Goal: Transaction & Acquisition: Book appointment/travel/reservation

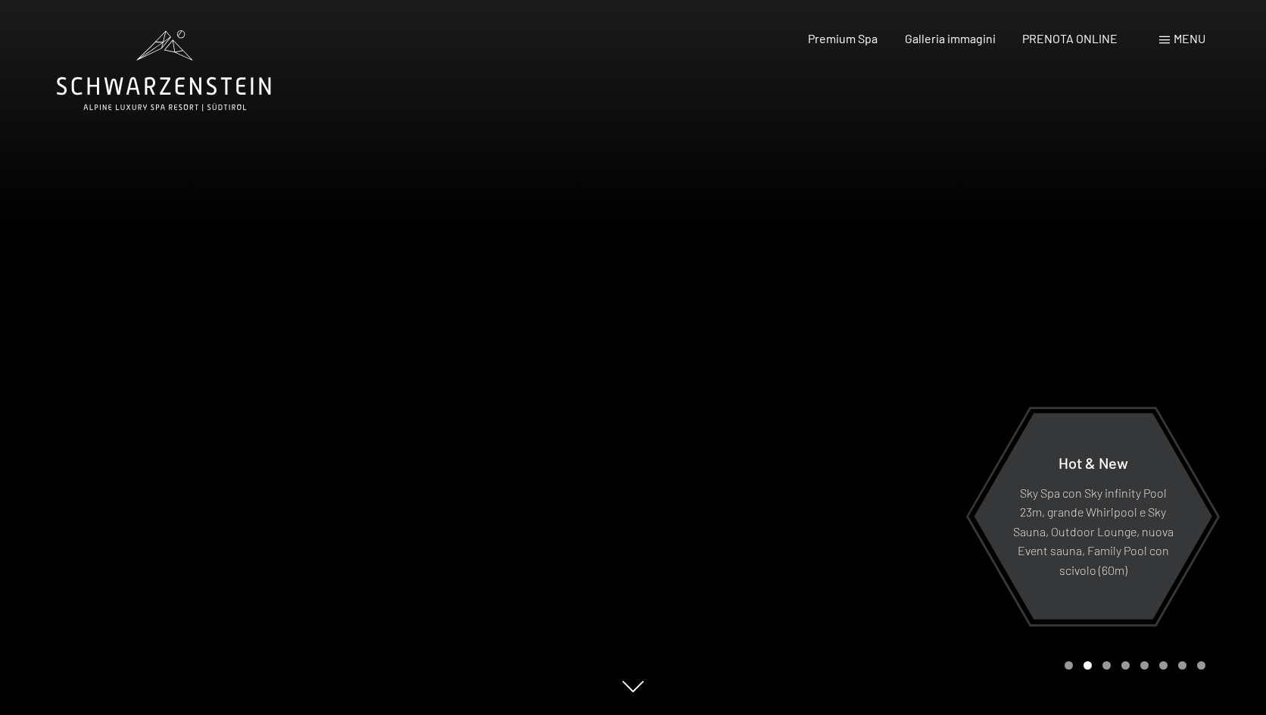
click at [1222, 326] on div at bounding box center [949, 357] width 633 height 715
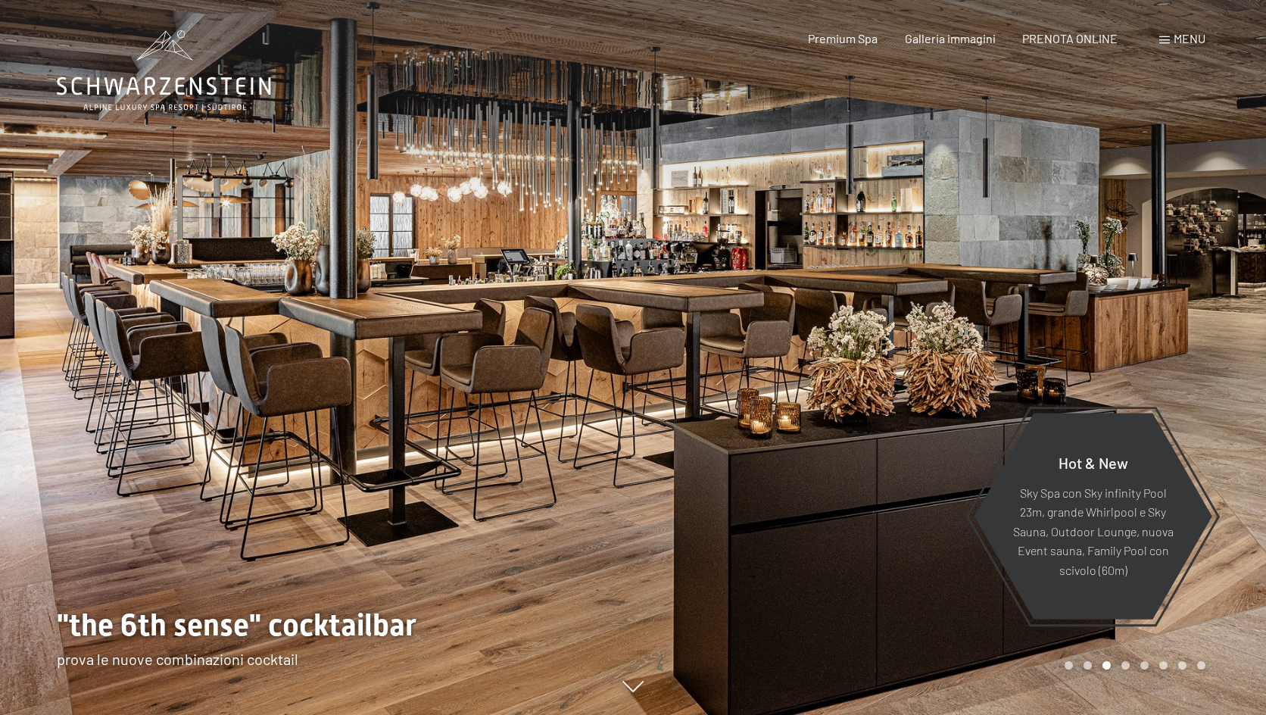
click at [1222, 326] on div at bounding box center [949, 357] width 633 height 715
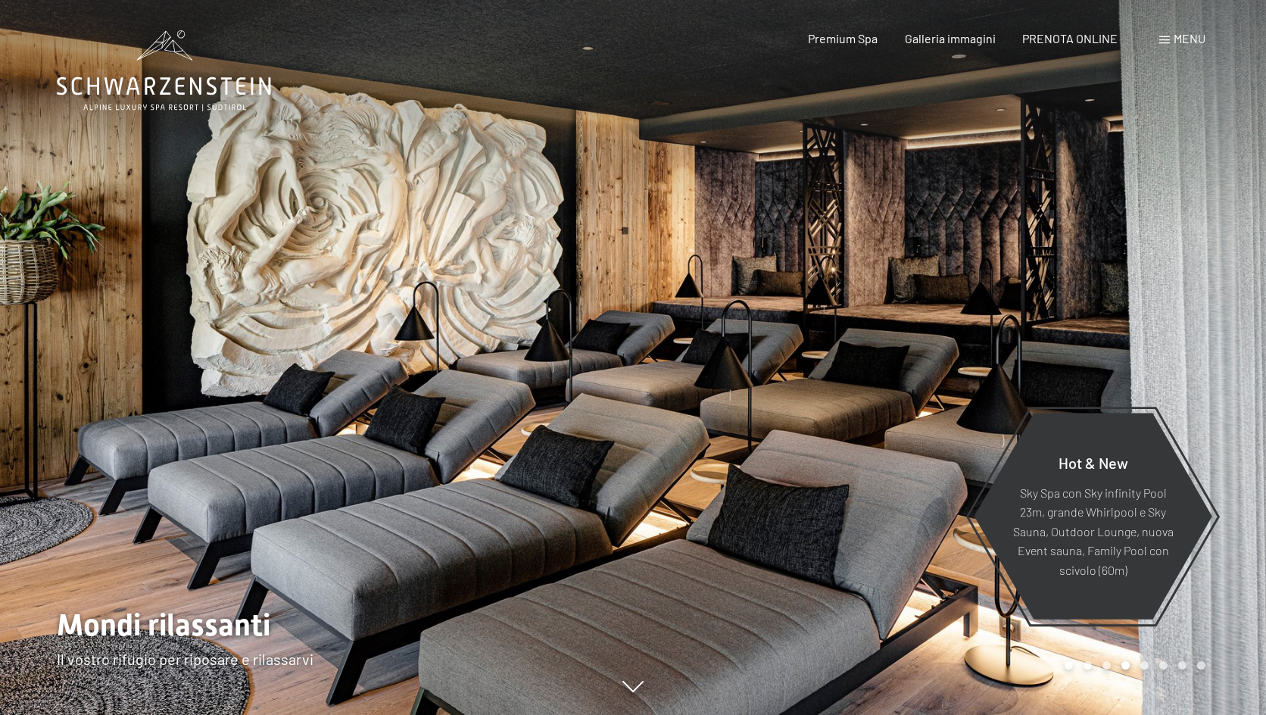
click at [1222, 326] on div at bounding box center [949, 357] width 633 height 715
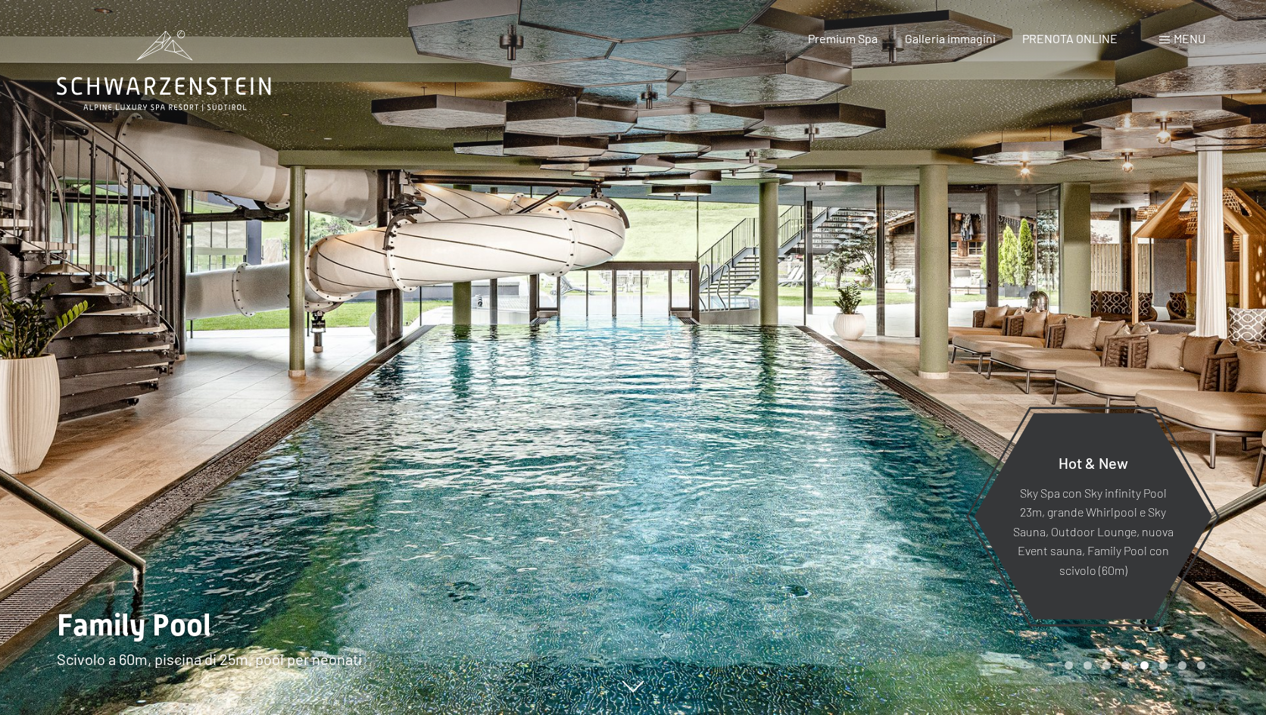
click at [1231, 322] on div at bounding box center [949, 357] width 633 height 715
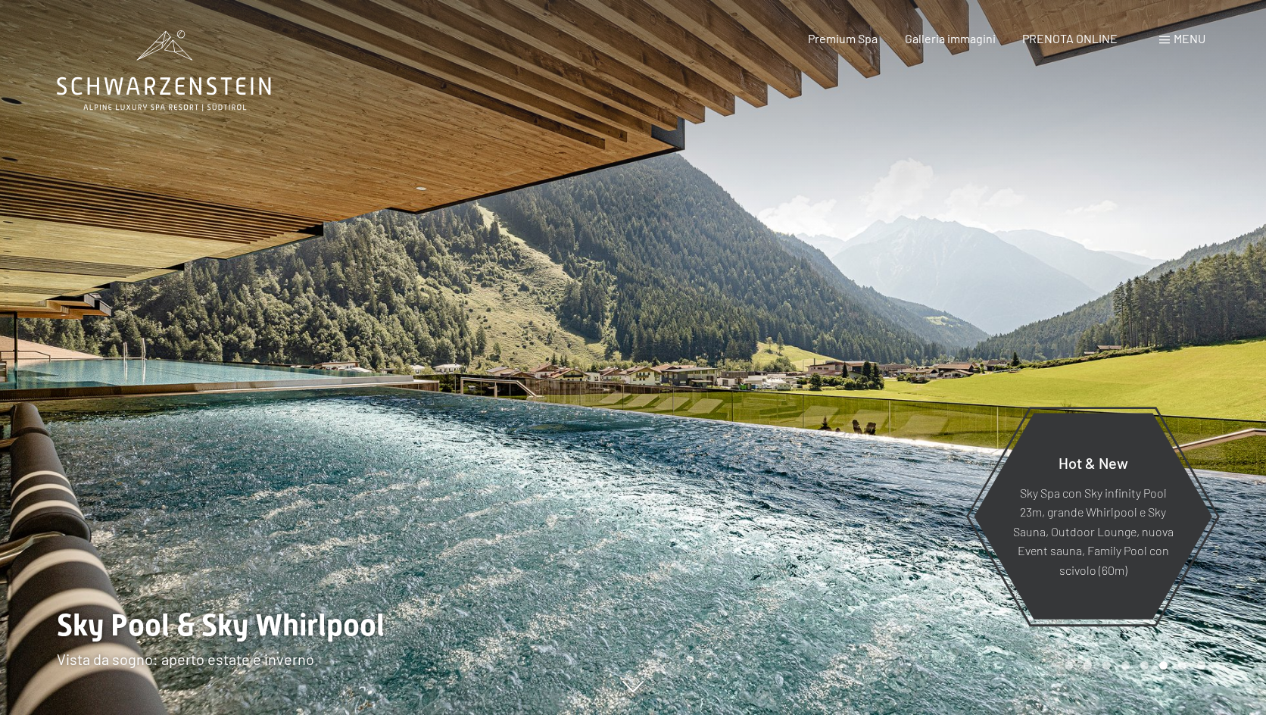
click at [1232, 322] on div at bounding box center [949, 357] width 633 height 715
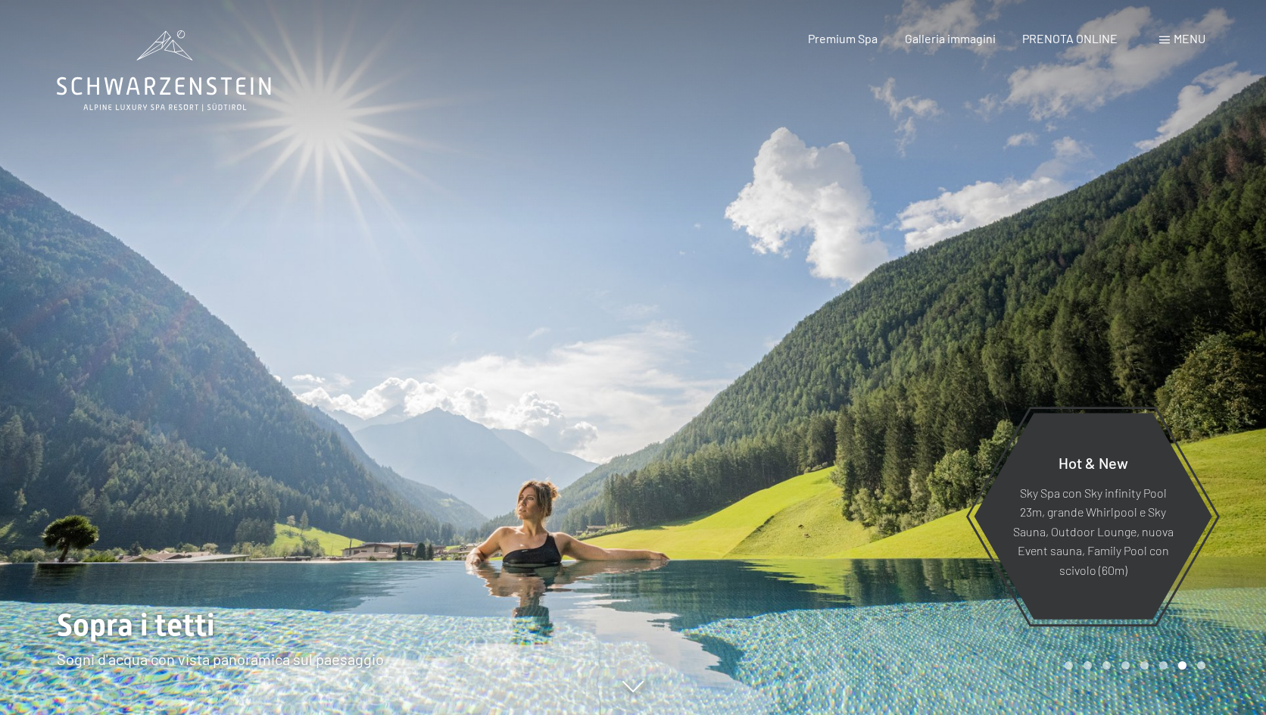
click at [1232, 322] on div at bounding box center [949, 357] width 633 height 715
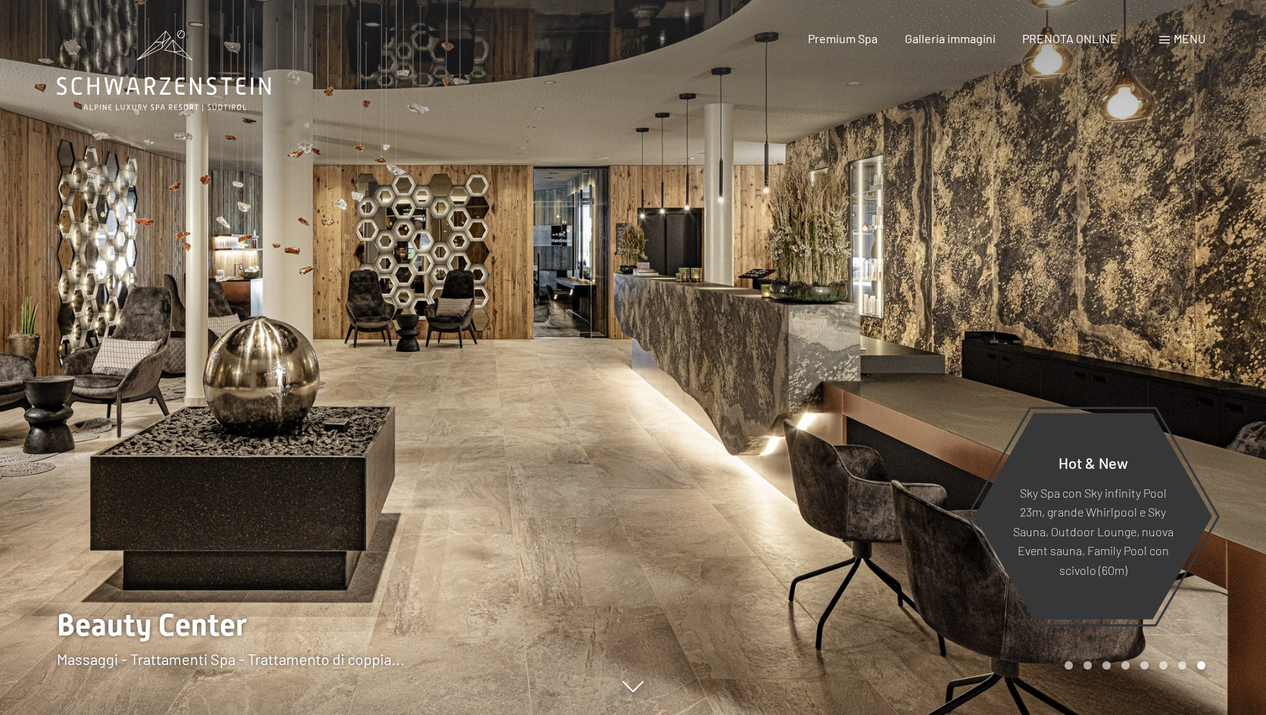
click at [1232, 322] on div at bounding box center [949, 357] width 633 height 715
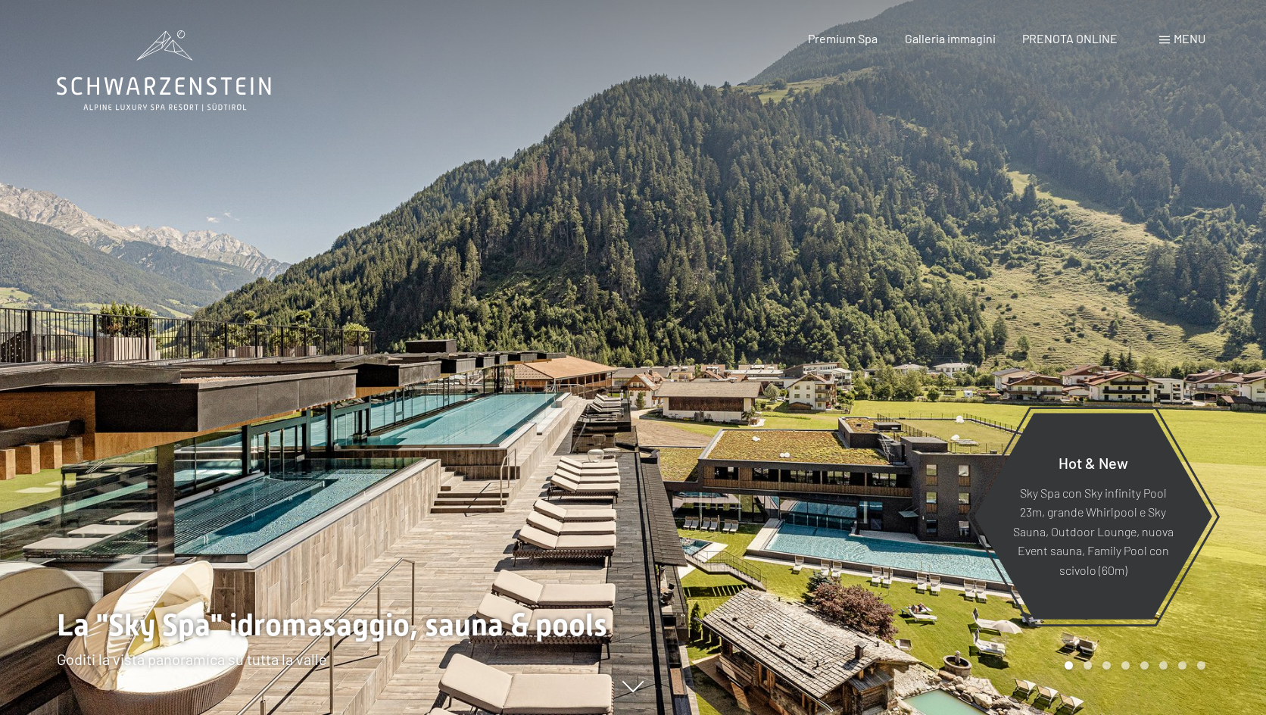
click at [1232, 316] on div at bounding box center [949, 357] width 633 height 715
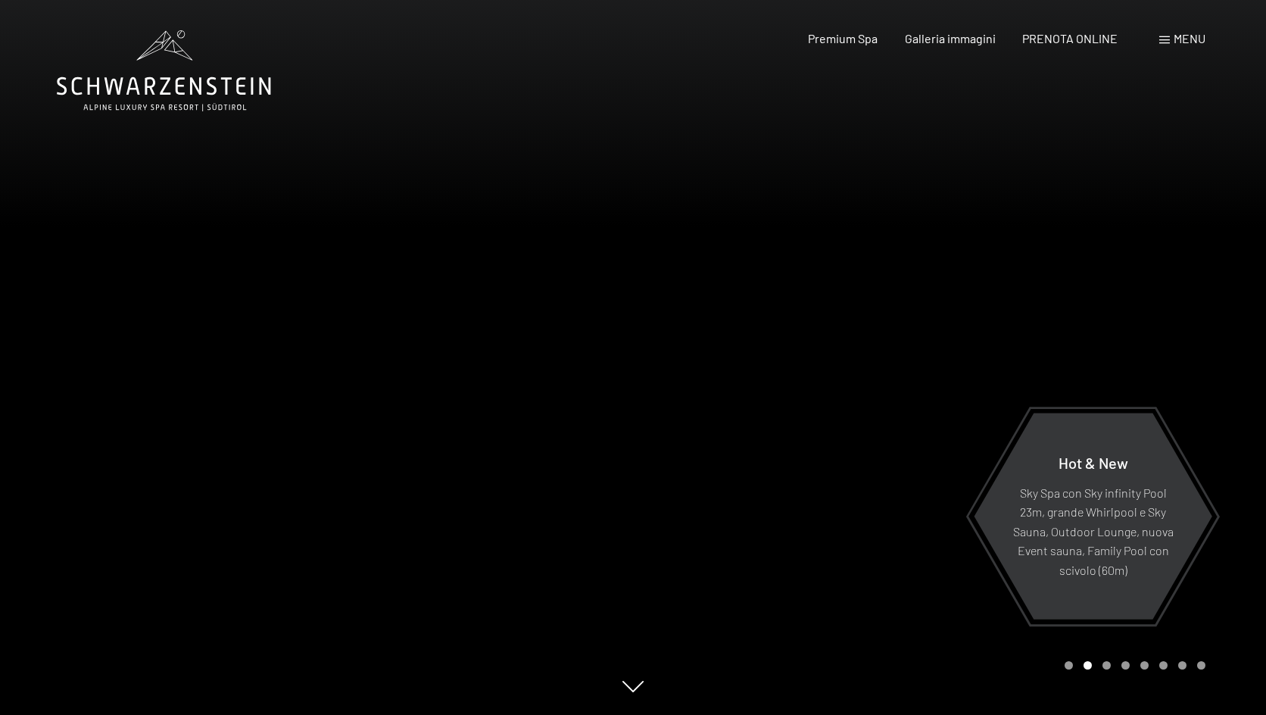
click at [1236, 310] on div at bounding box center [949, 357] width 633 height 715
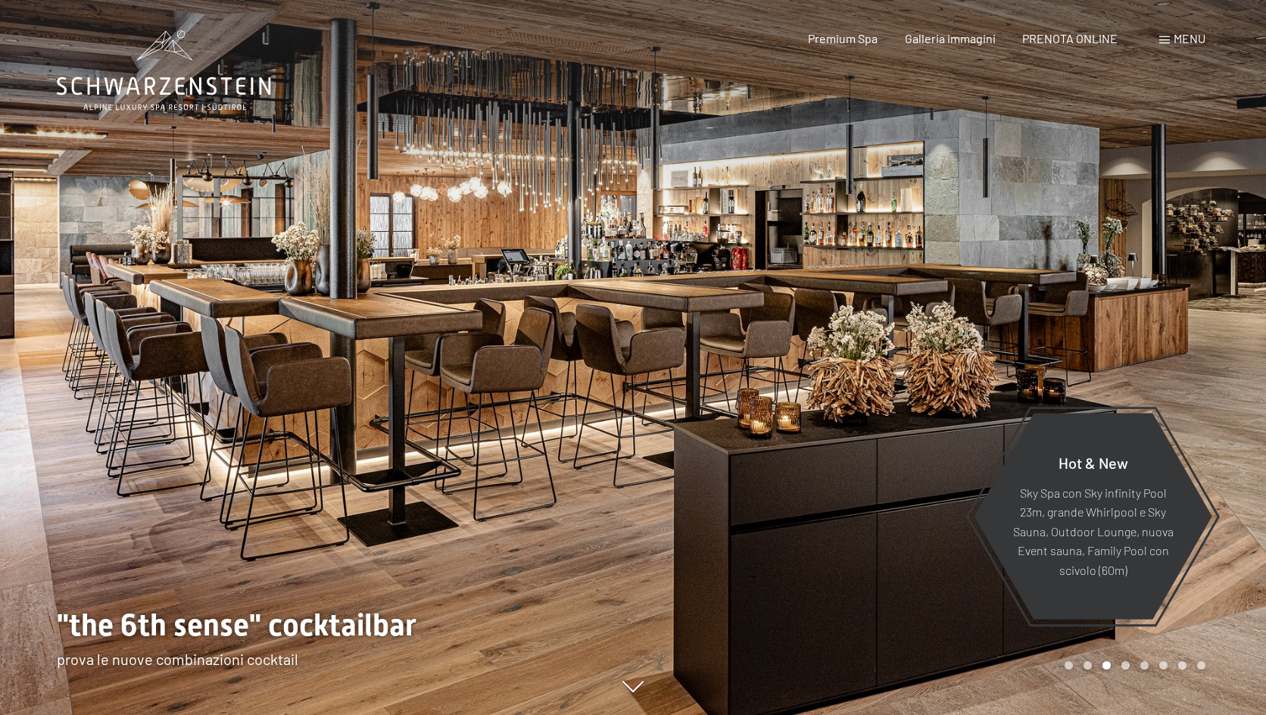
click at [1145, 306] on div at bounding box center [949, 357] width 633 height 715
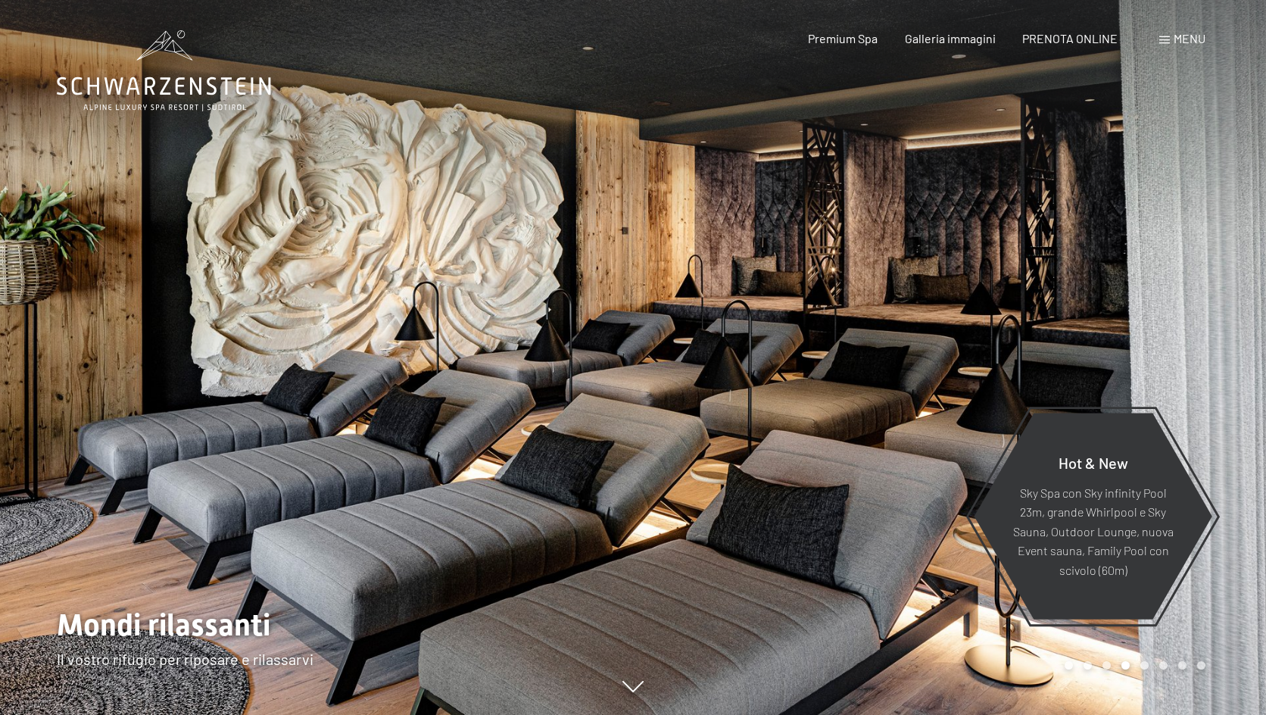
click at [1149, 305] on div at bounding box center [949, 357] width 633 height 715
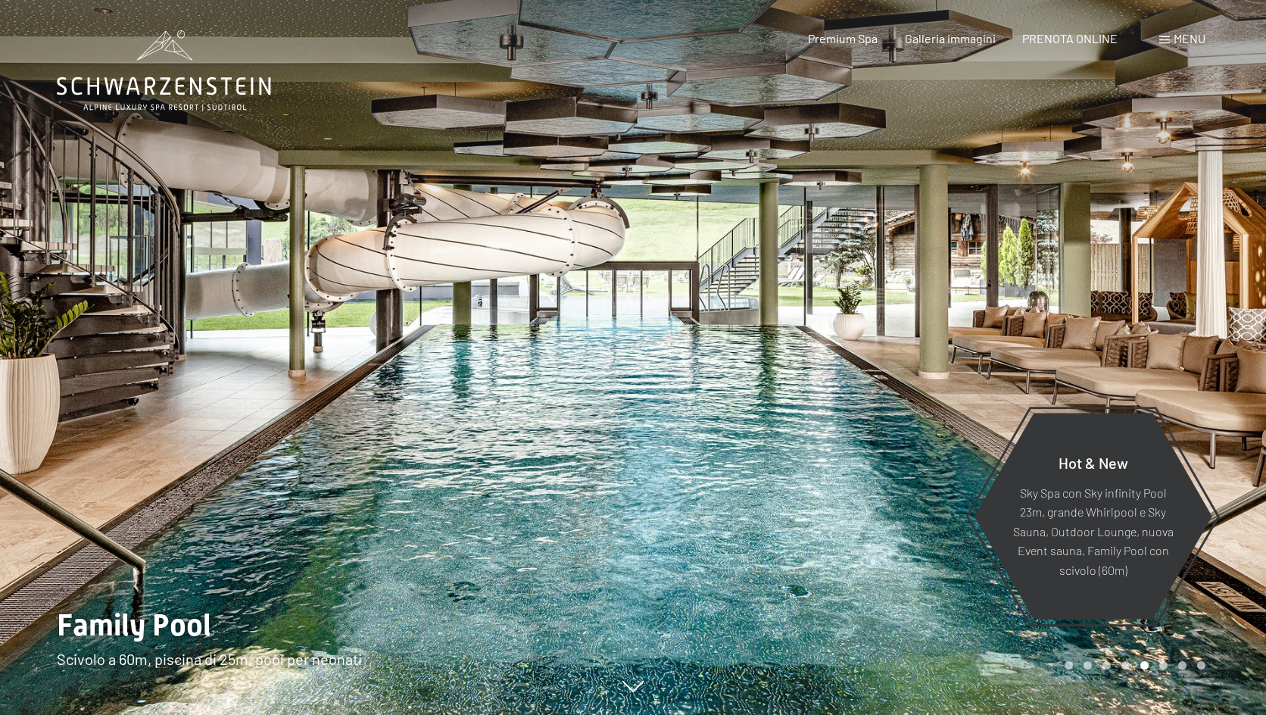
click at [1146, 319] on div at bounding box center [949, 357] width 633 height 715
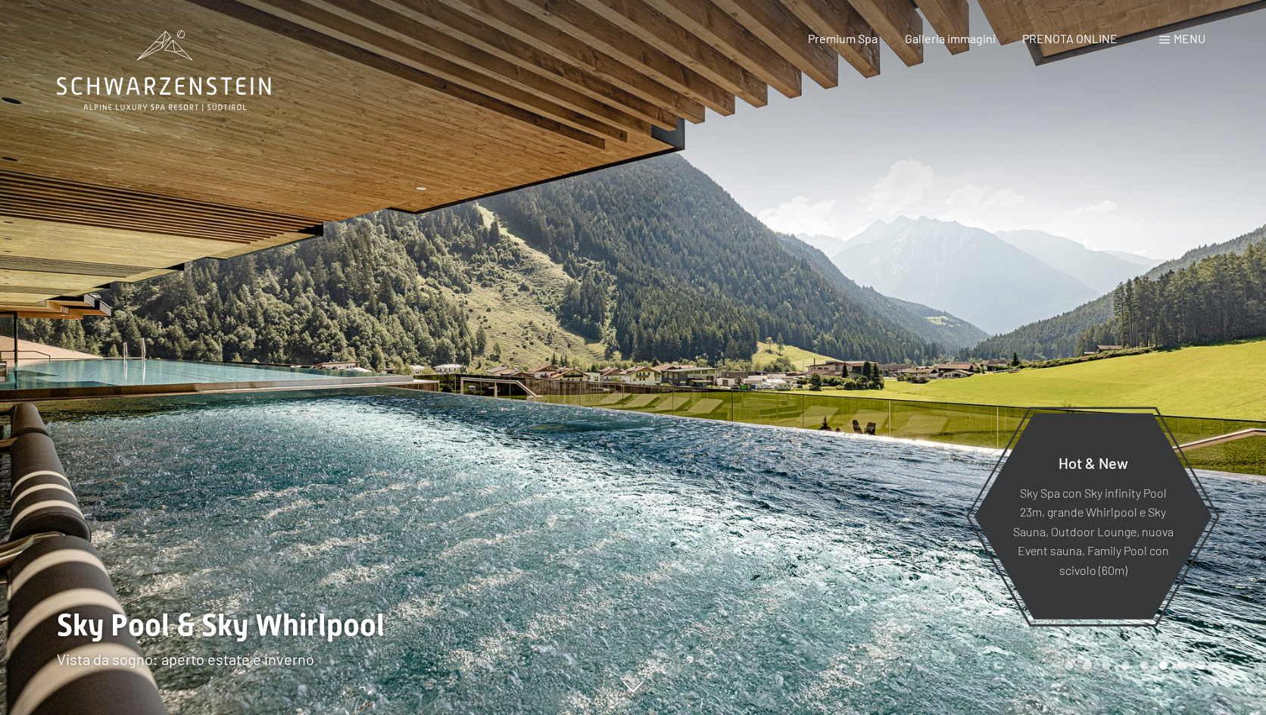
click at [1153, 323] on div at bounding box center [949, 357] width 633 height 715
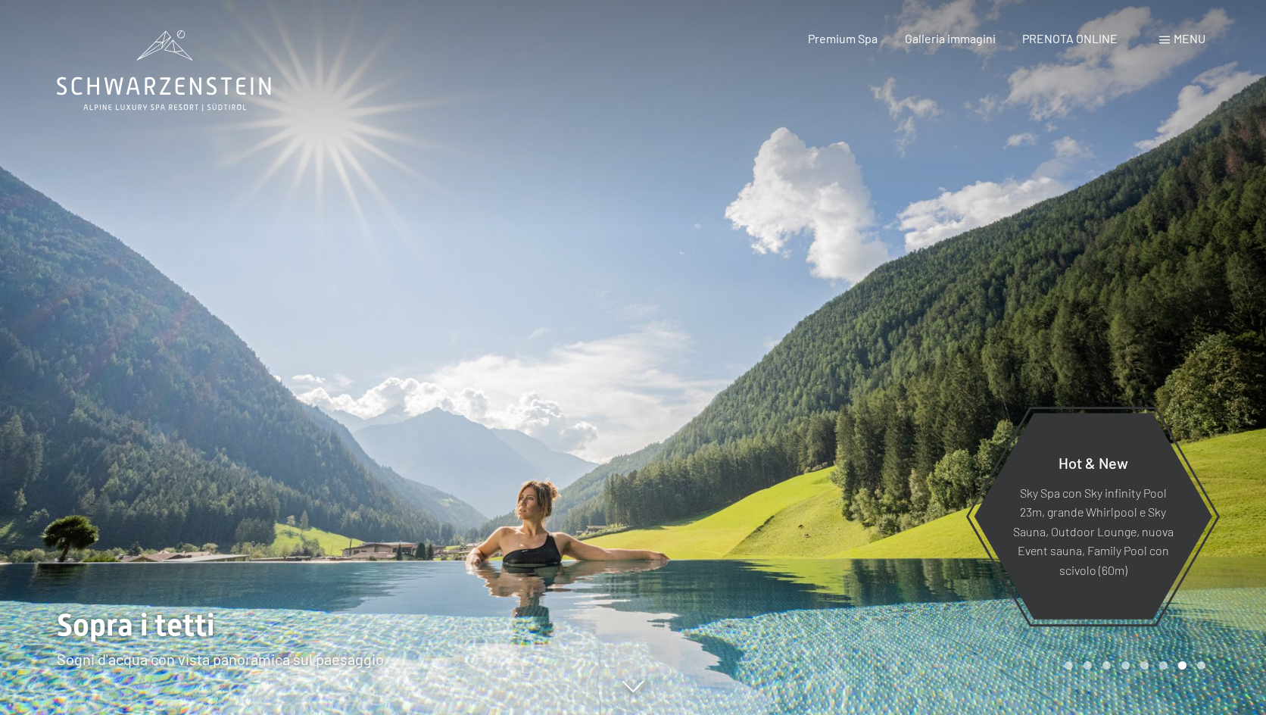
click at [1156, 326] on div at bounding box center [949, 357] width 633 height 715
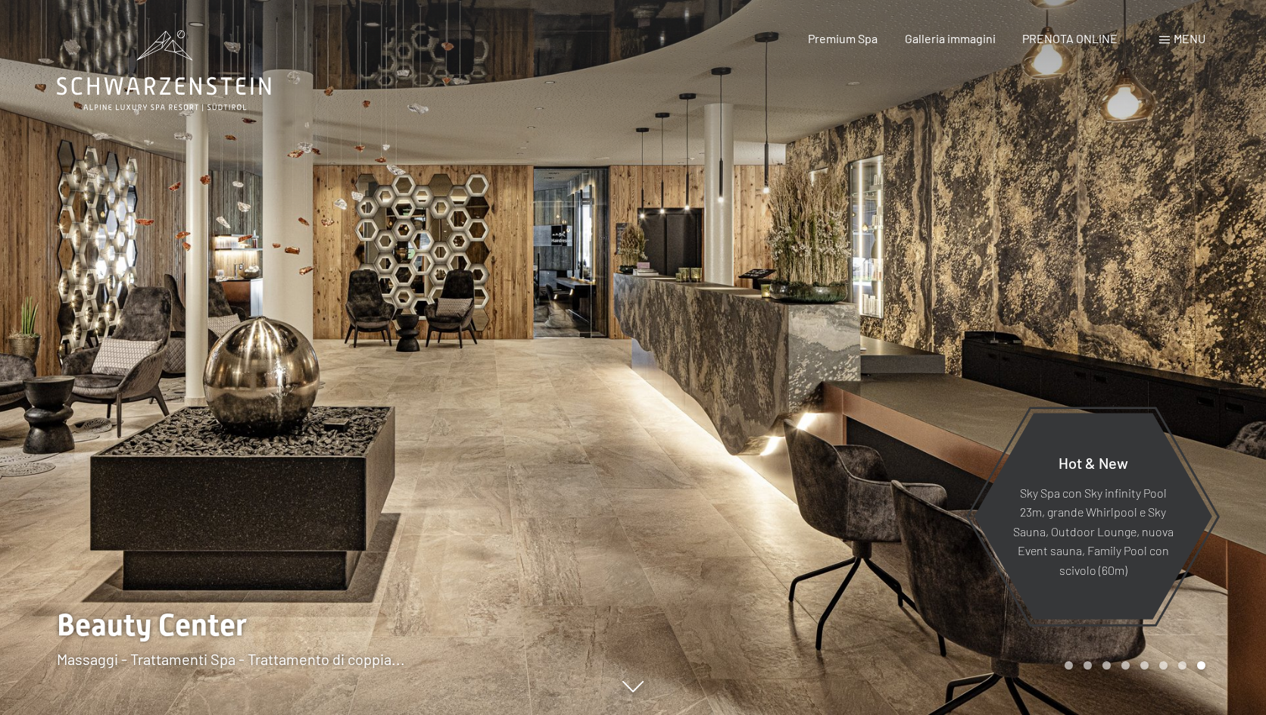
click at [1150, 307] on div at bounding box center [949, 357] width 633 height 715
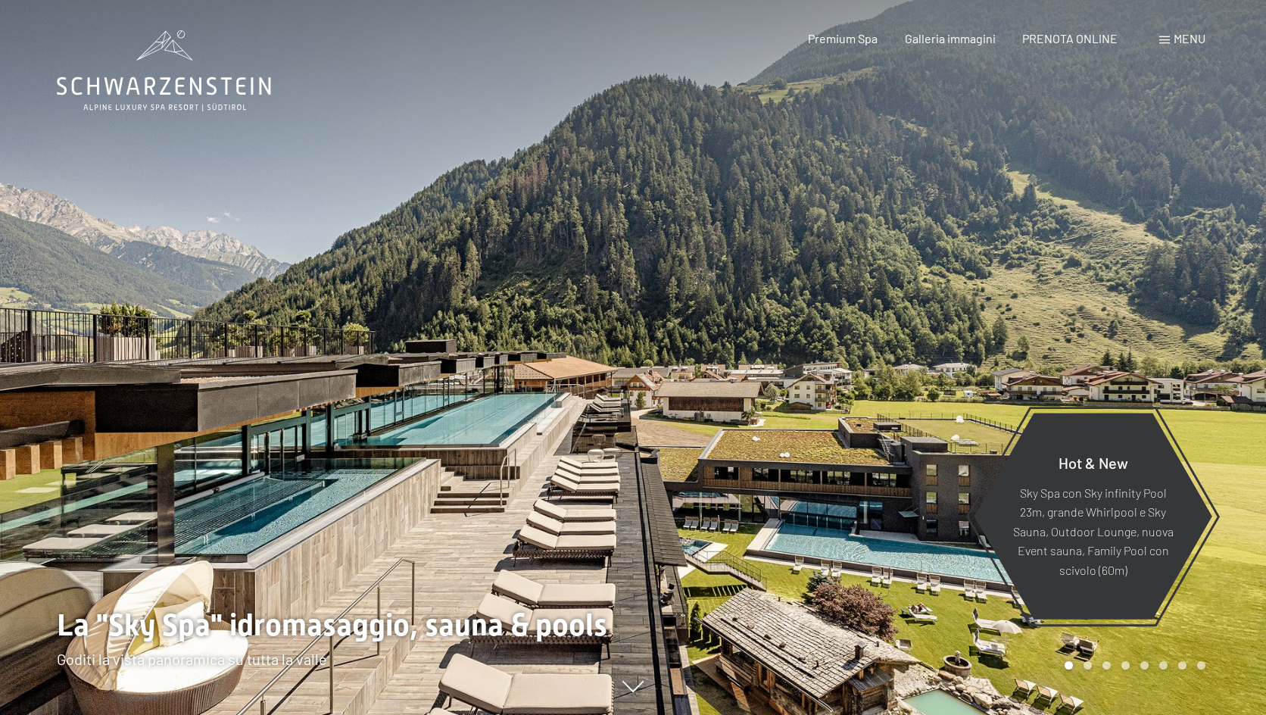
click at [1150, 307] on div at bounding box center [949, 357] width 633 height 715
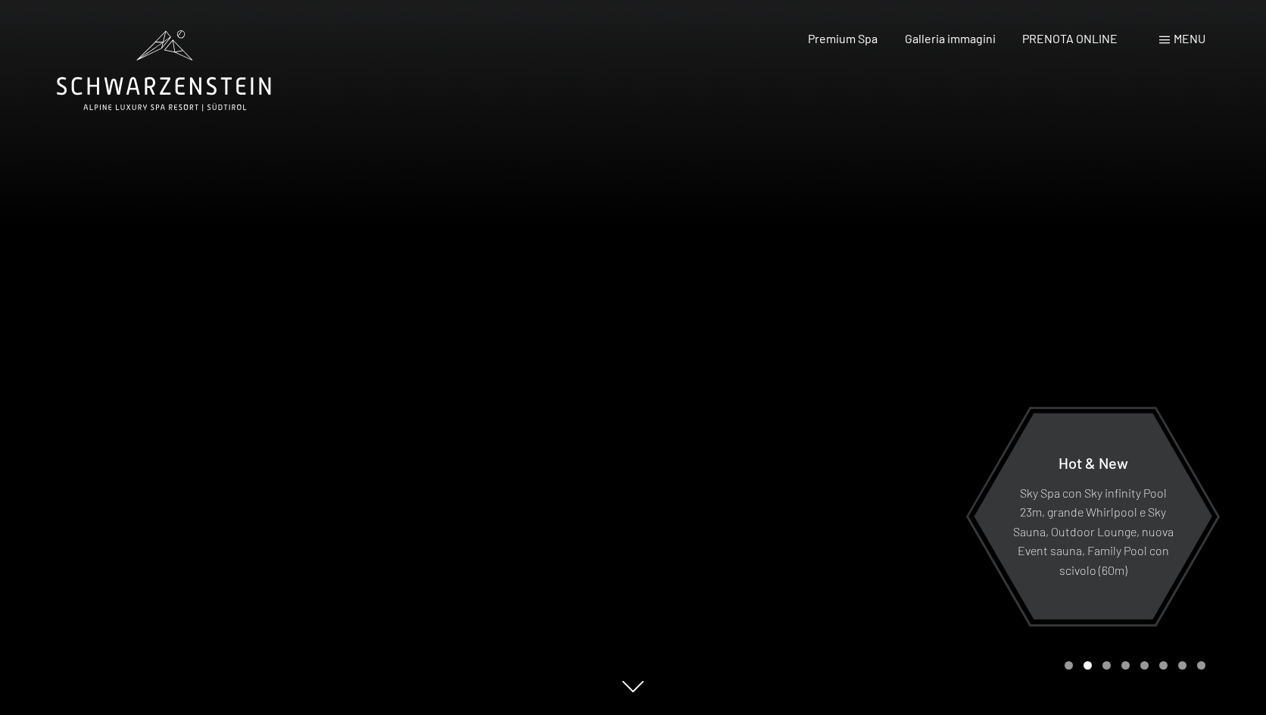
click at [1162, 39] on span at bounding box center [1164, 40] width 11 height 8
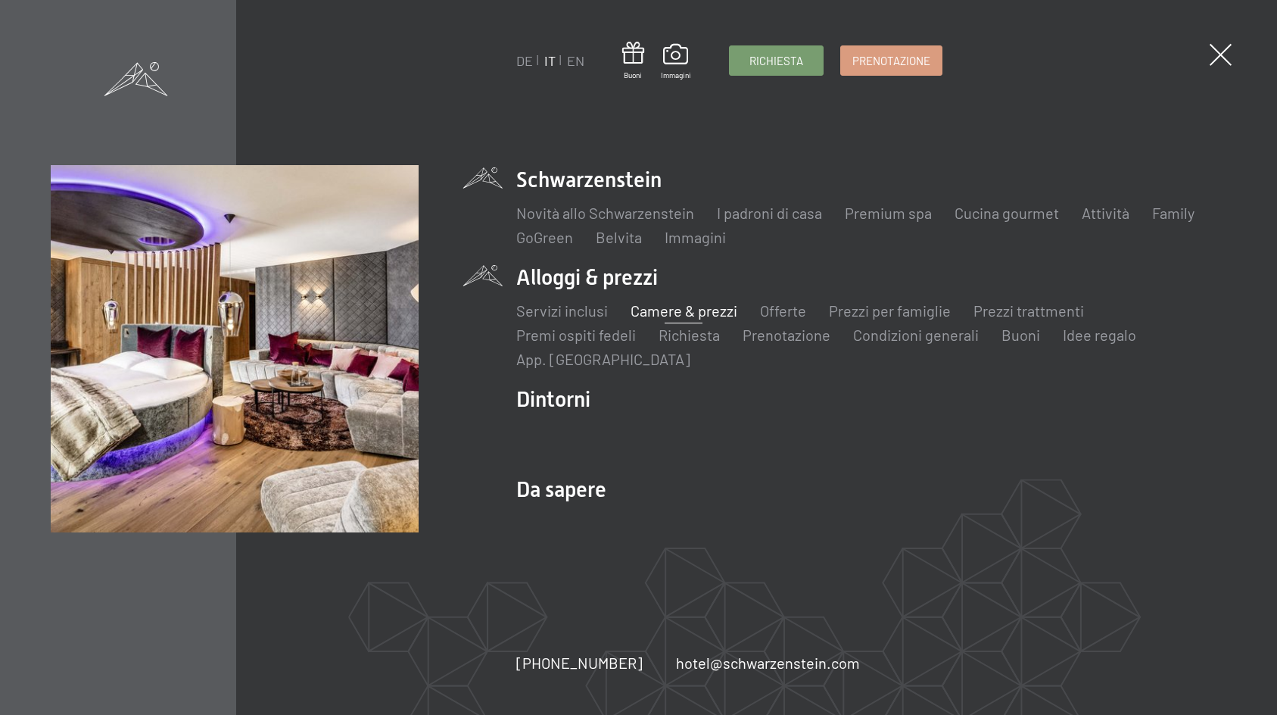
click at [698, 307] on link "Camere & prezzi" at bounding box center [684, 310] width 107 height 18
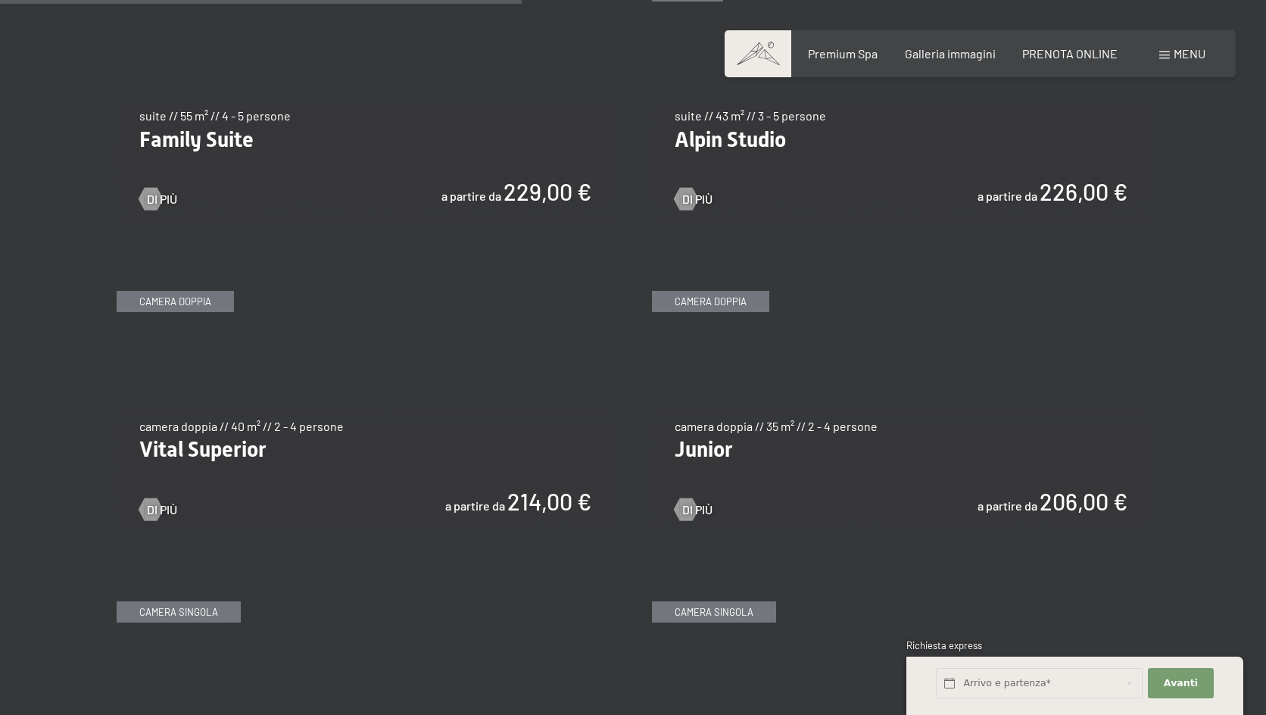
scroll to position [1969, 0]
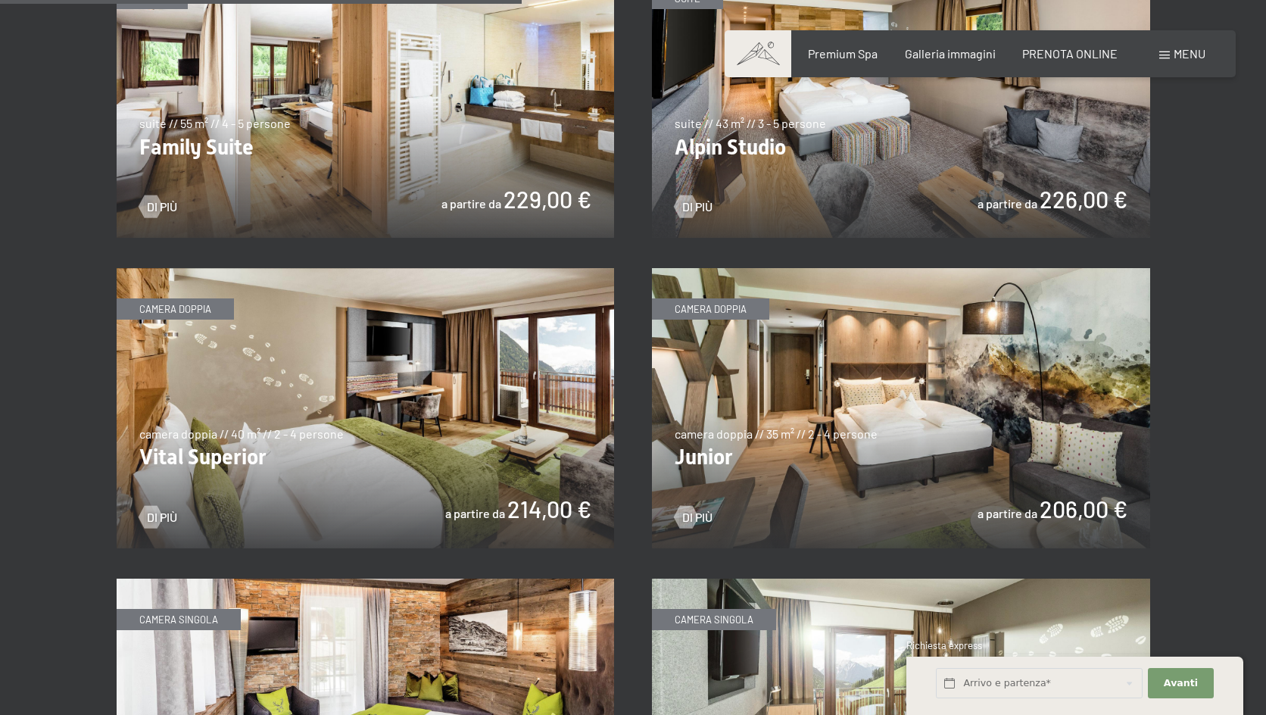
click at [959, 369] on img at bounding box center [901, 408] width 498 height 280
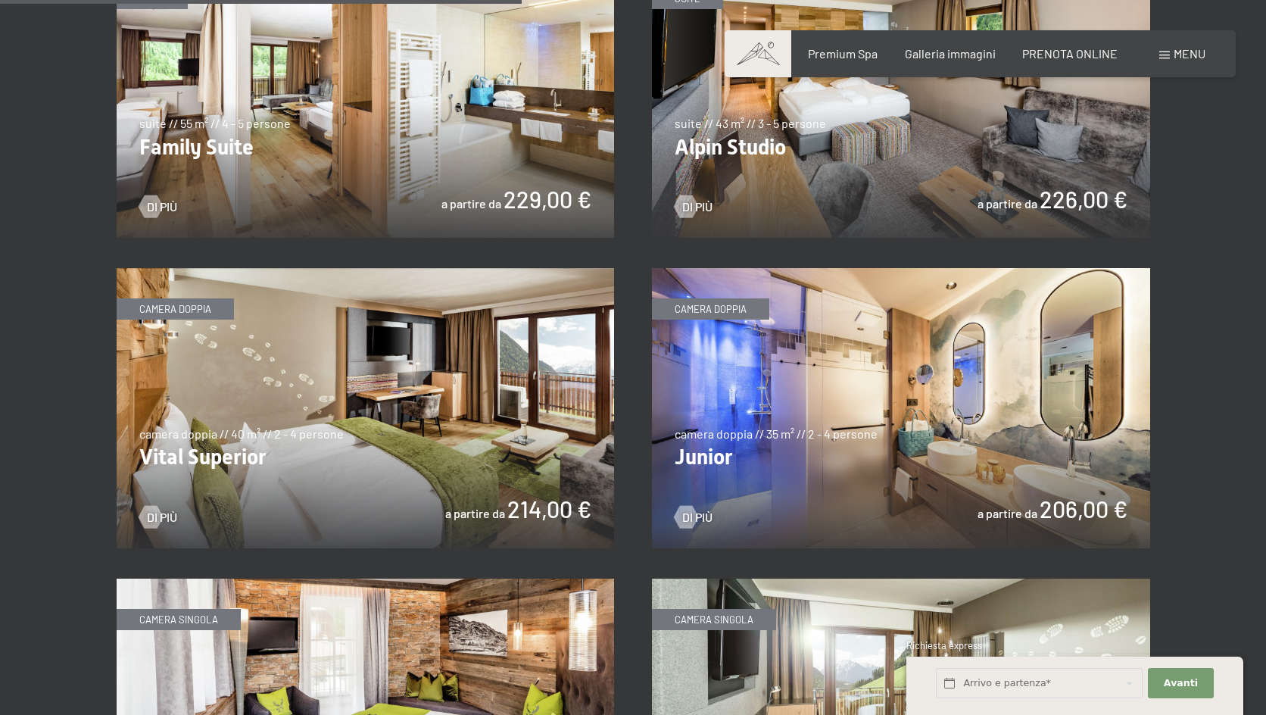
click at [965, 391] on img at bounding box center [901, 408] width 498 height 280
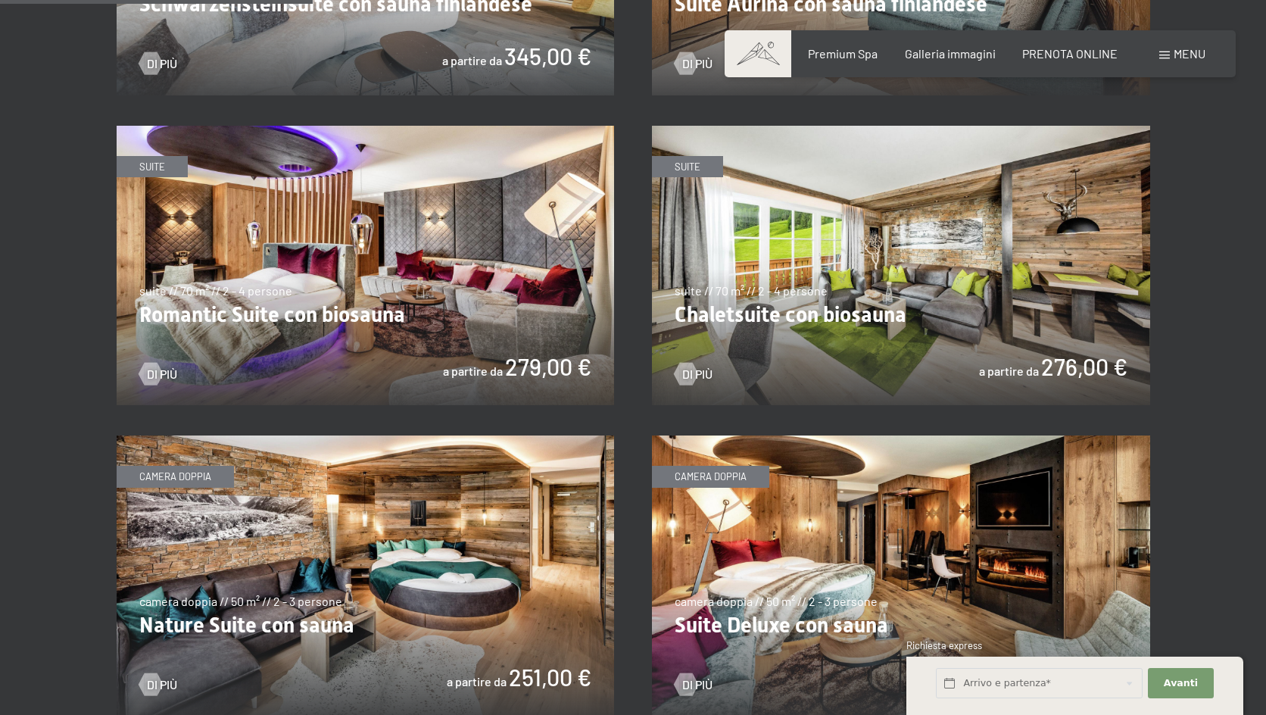
scroll to position [1136, 0]
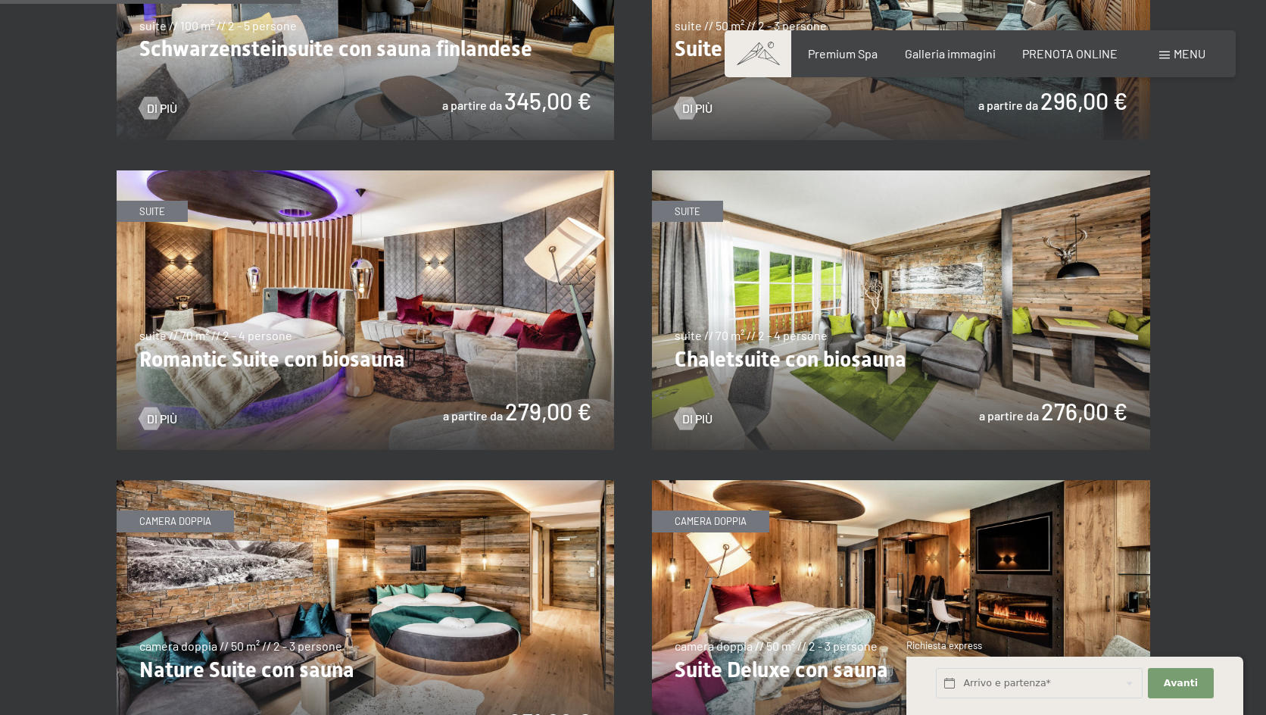
click at [831, 383] on img at bounding box center [901, 310] width 498 height 280
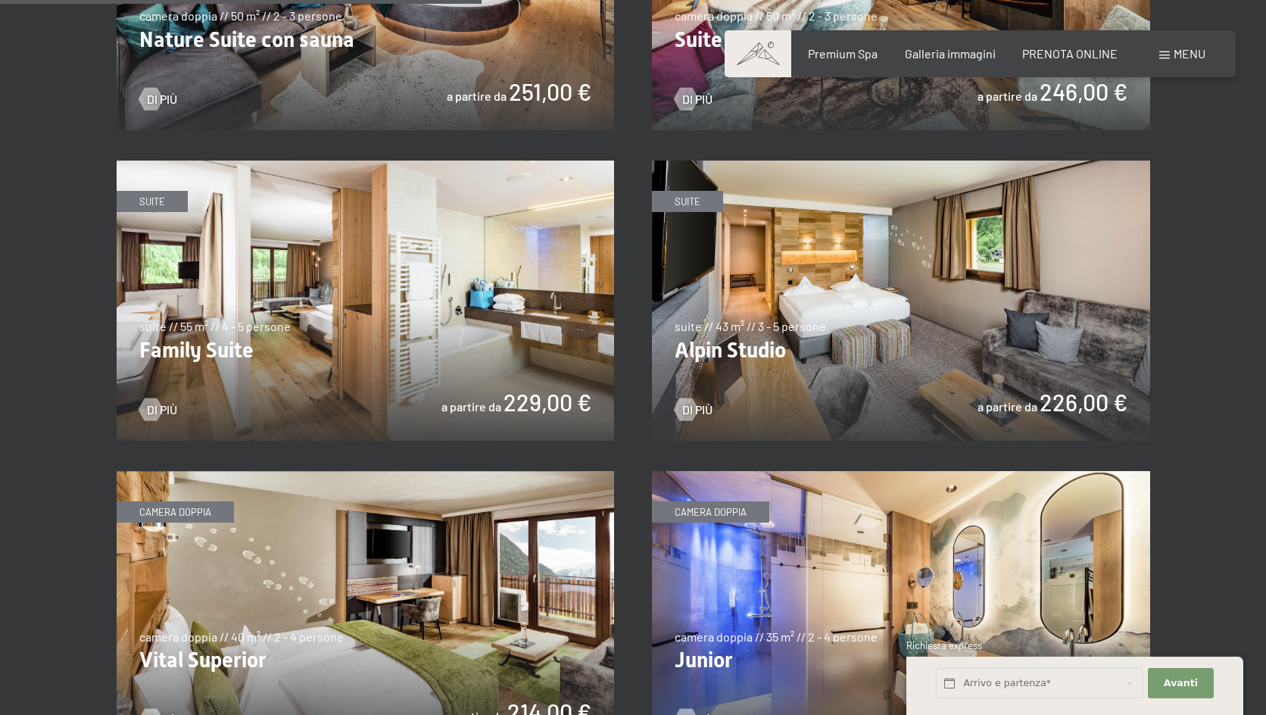
scroll to position [1817, 0]
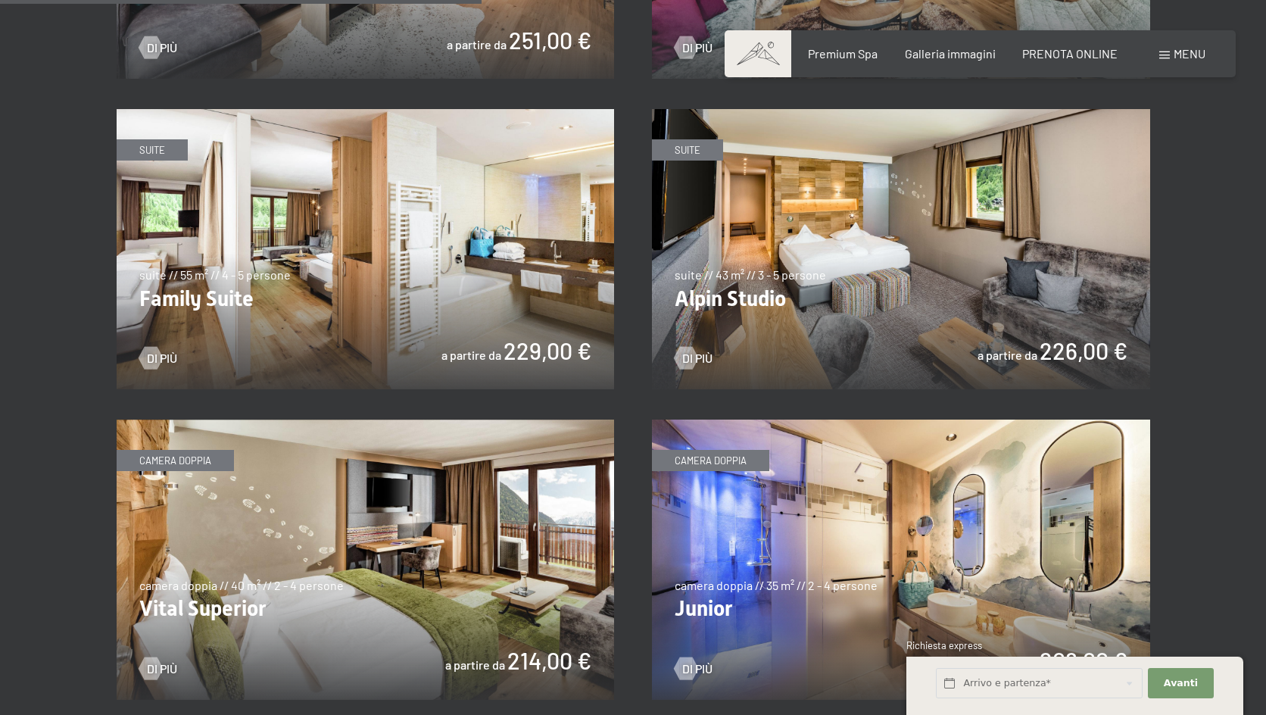
click at [410, 222] on img at bounding box center [366, 249] width 498 height 280
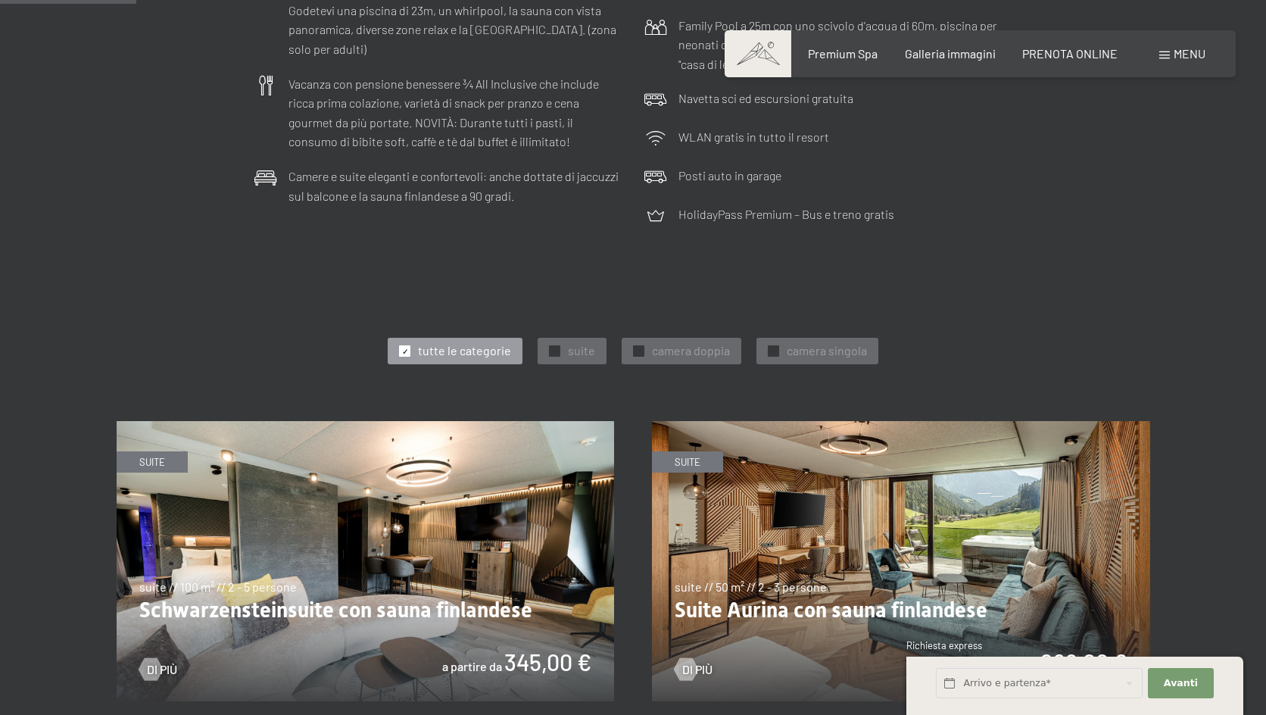
scroll to position [681, 0]
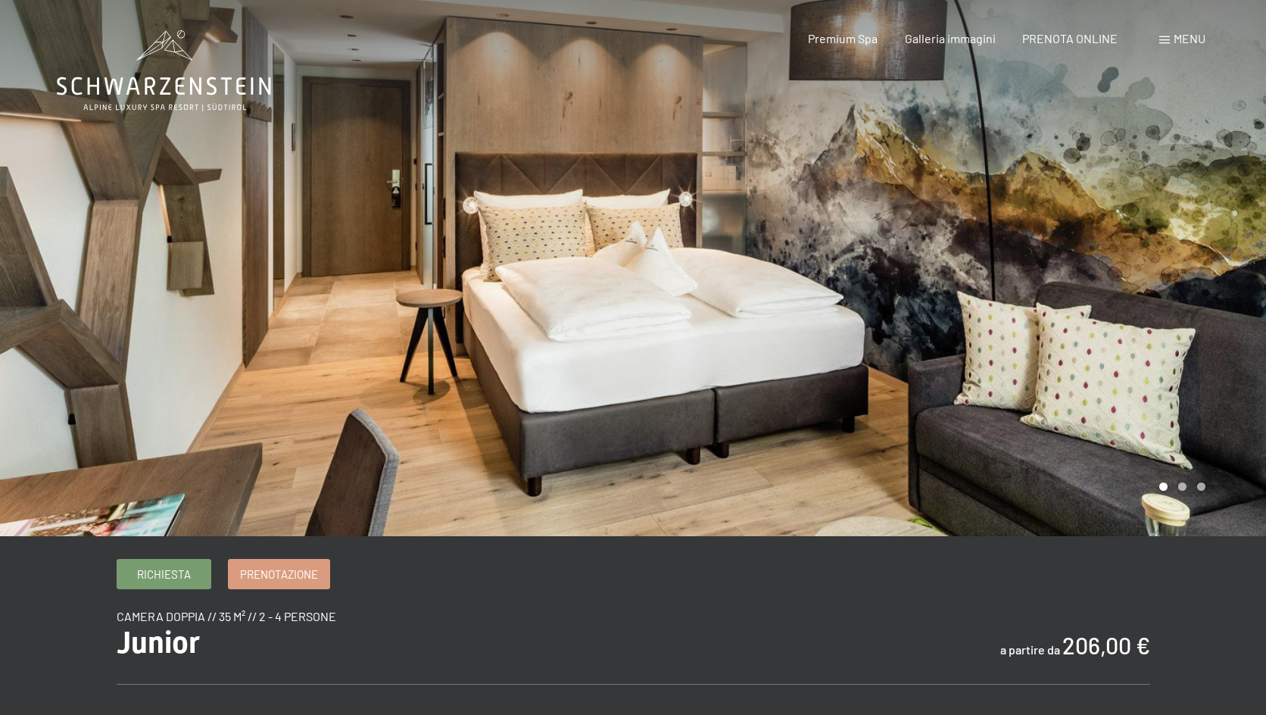
click at [976, 379] on div at bounding box center [949, 268] width 633 height 536
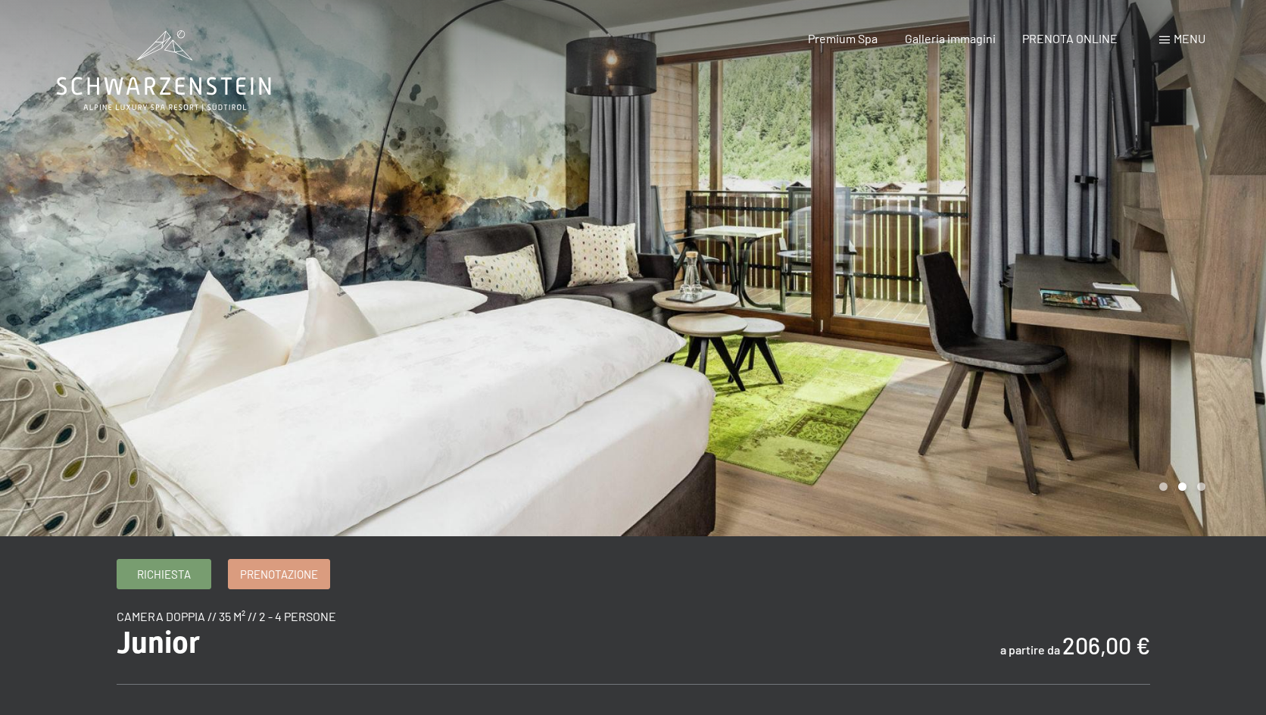
click at [976, 379] on div at bounding box center [949, 268] width 633 height 536
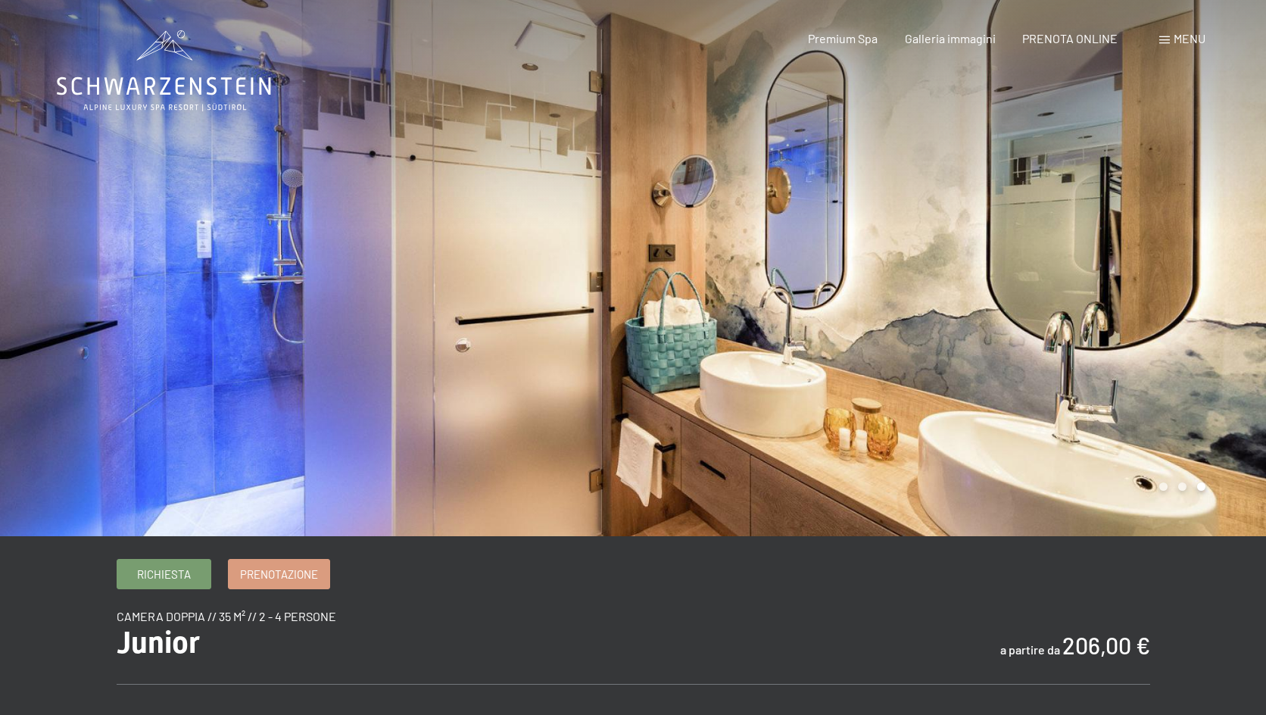
click at [976, 379] on div at bounding box center [949, 268] width 633 height 536
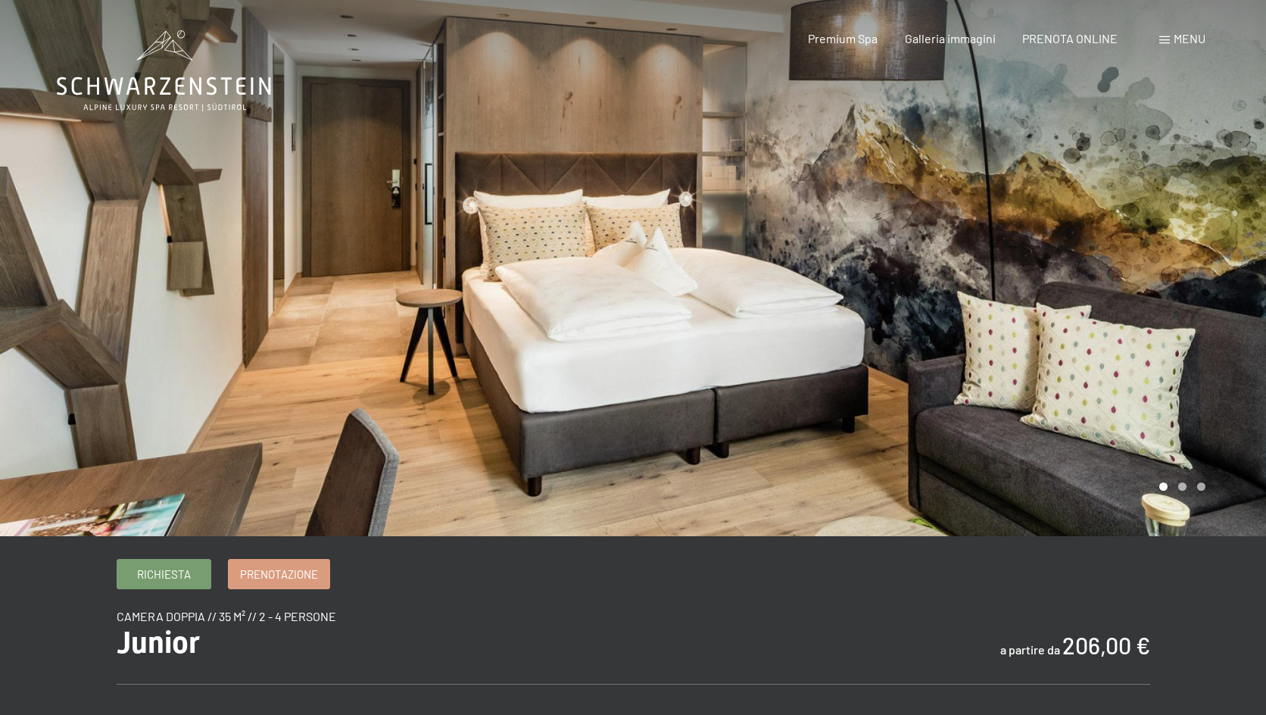
click at [981, 375] on div at bounding box center [949, 268] width 633 height 536
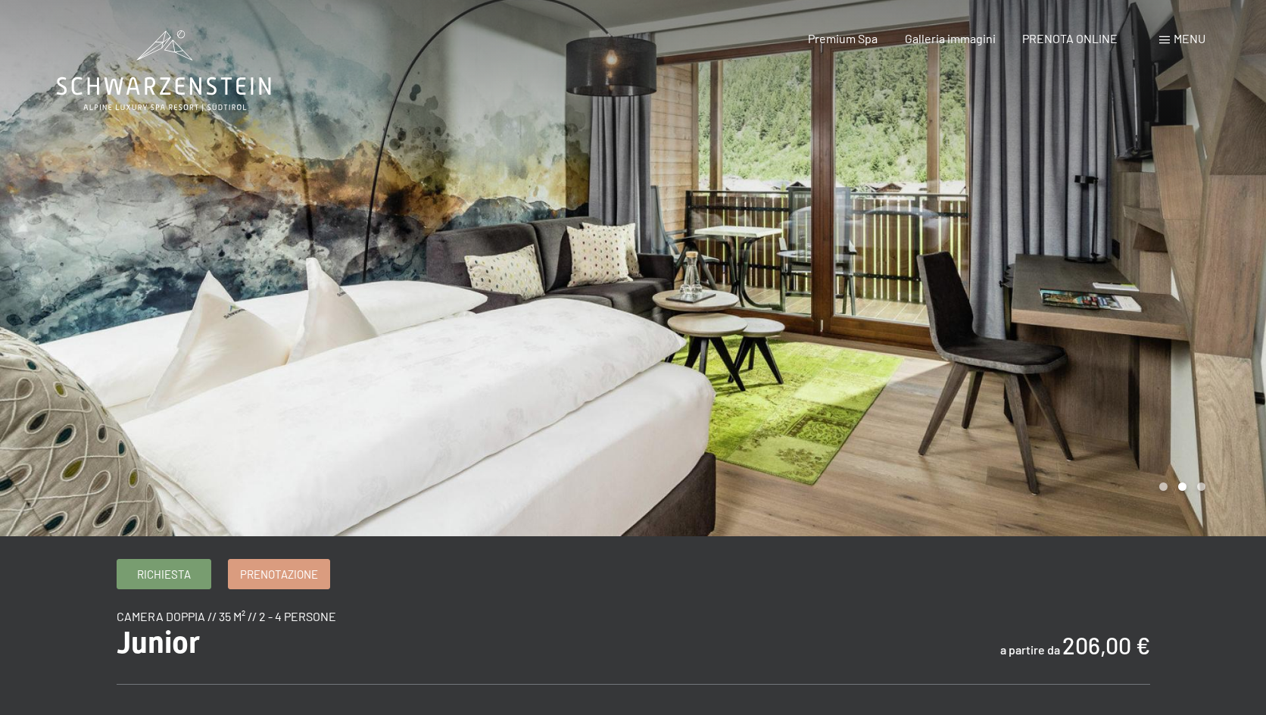
click at [981, 375] on div at bounding box center [949, 268] width 633 height 536
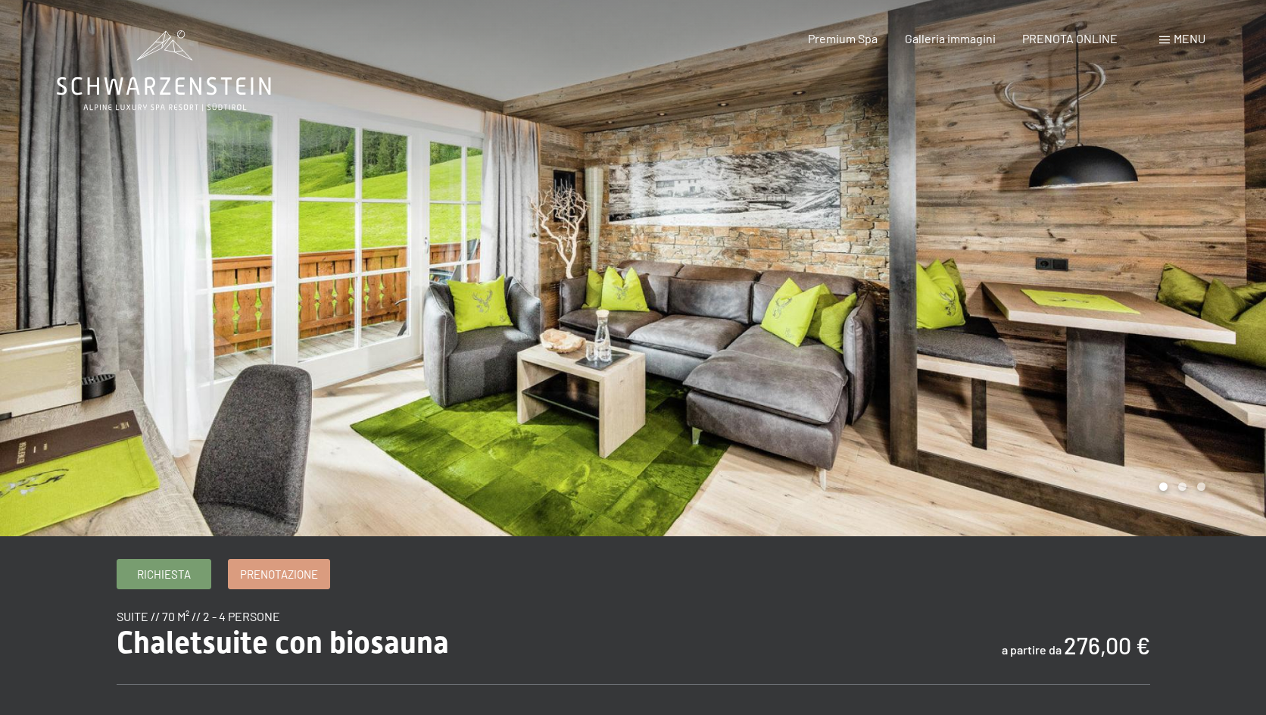
click at [1203, 328] on div at bounding box center [949, 268] width 633 height 536
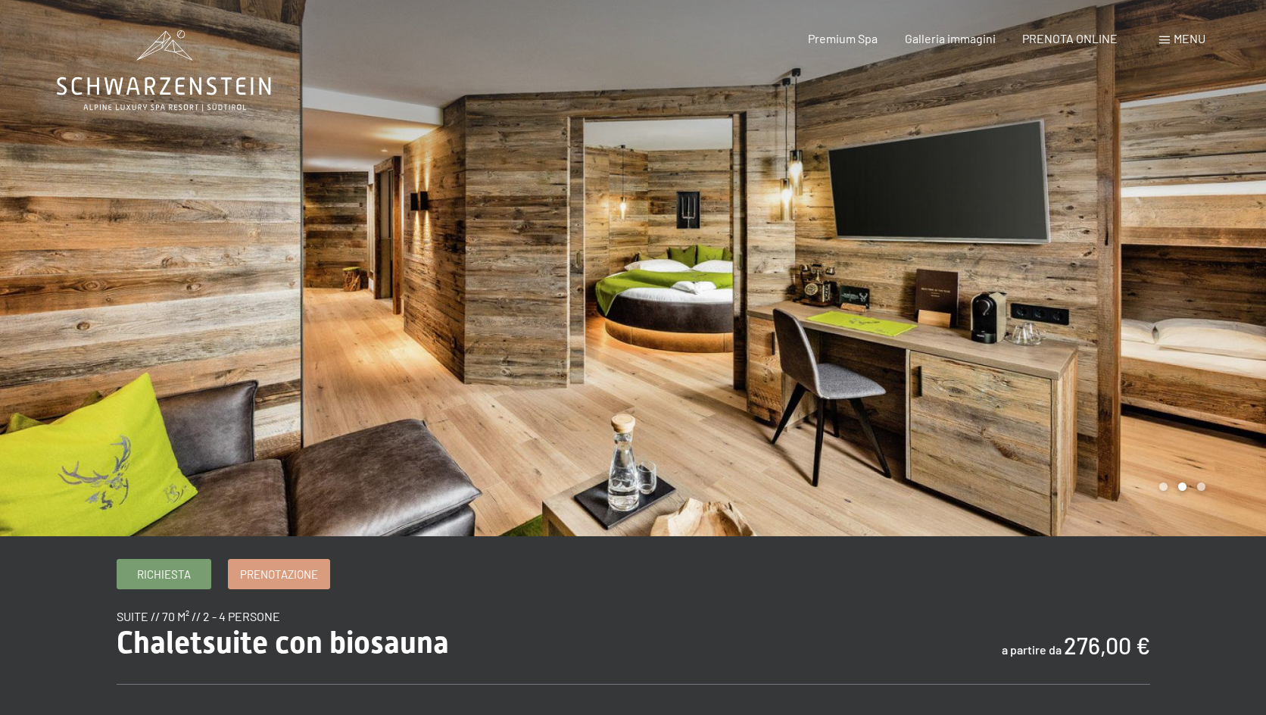
click at [577, 359] on div at bounding box center [316, 268] width 633 height 536
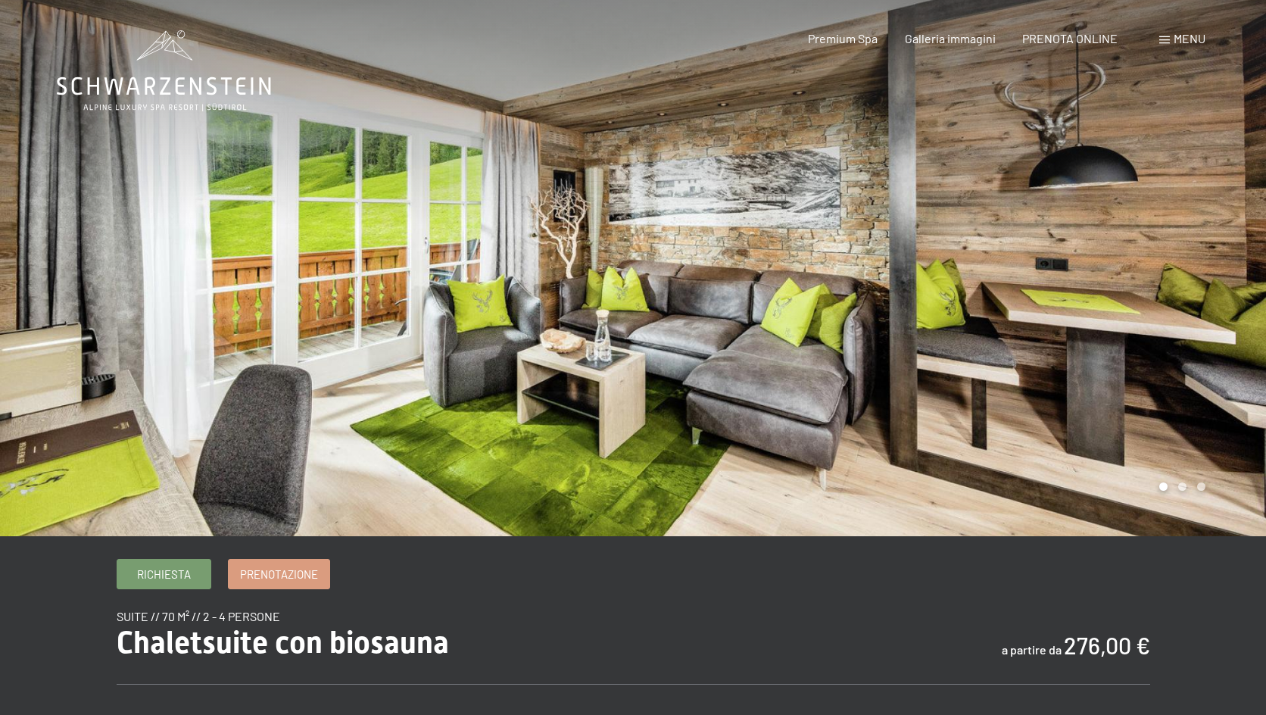
click at [580, 358] on div at bounding box center [316, 268] width 633 height 536
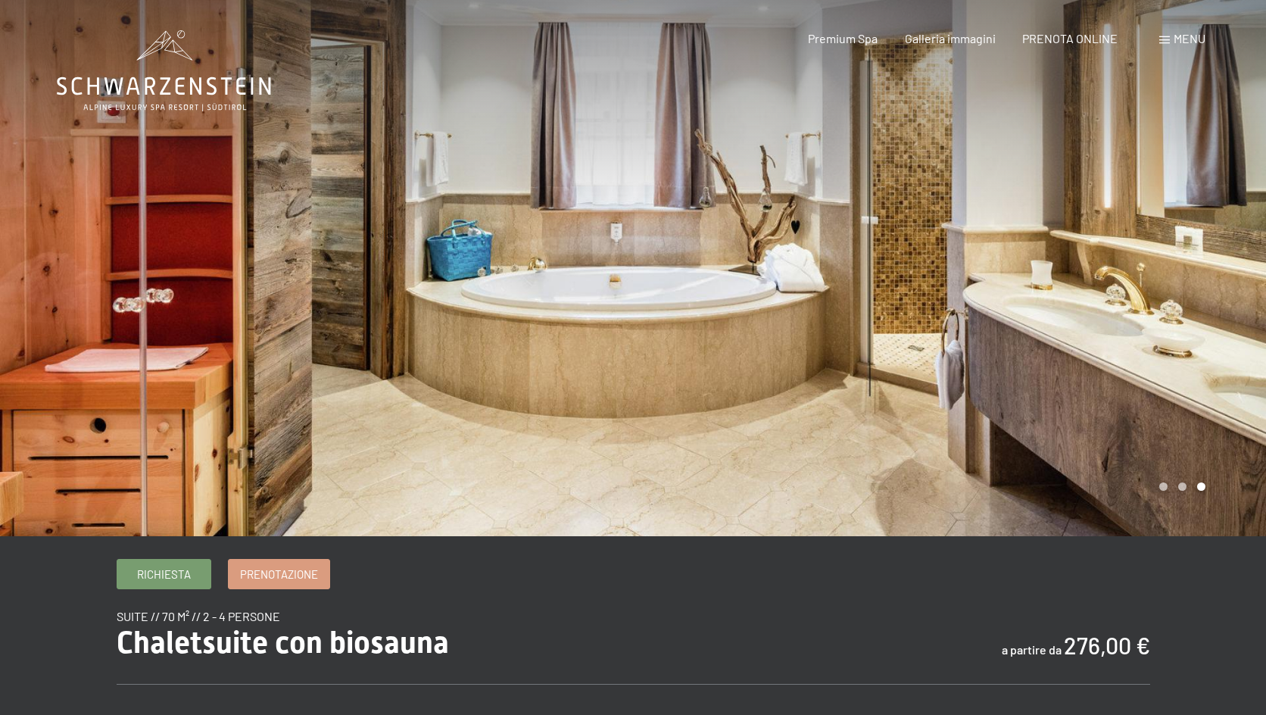
click at [582, 357] on div at bounding box center [316, 268] width 633 height 536
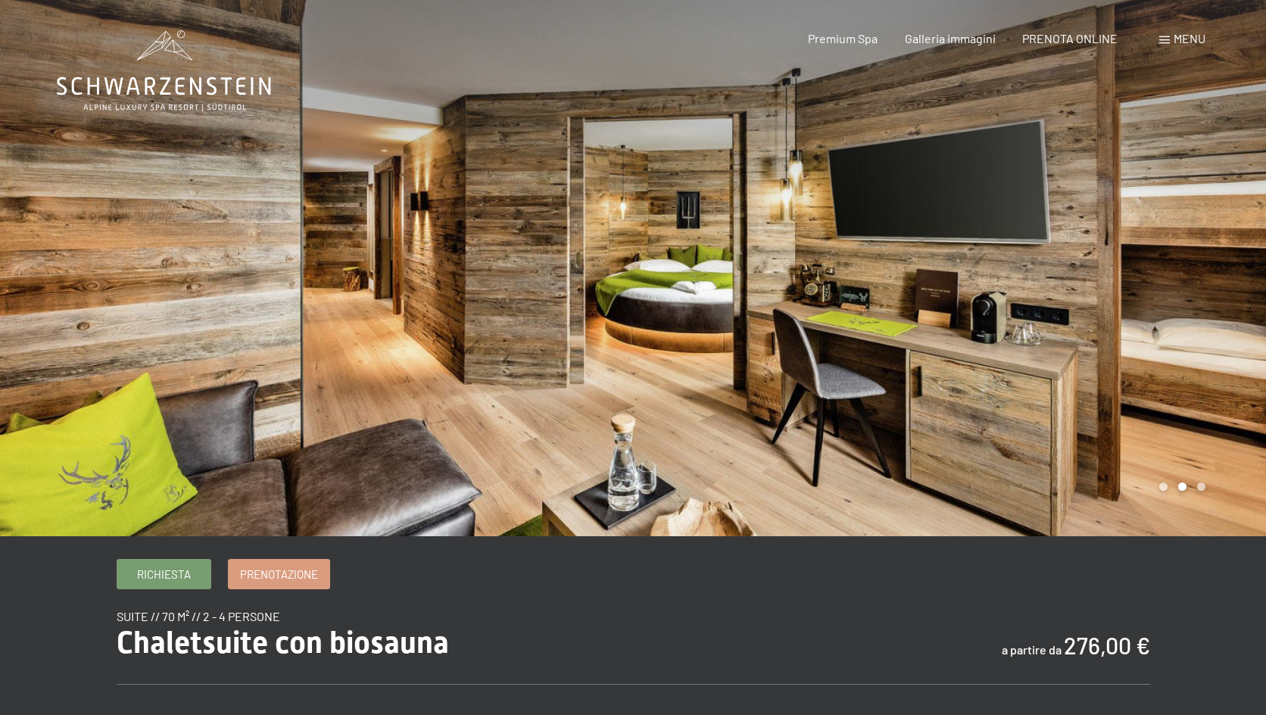
click at [587, 355] on div at bounding box center [316, 268] width 633 height 536
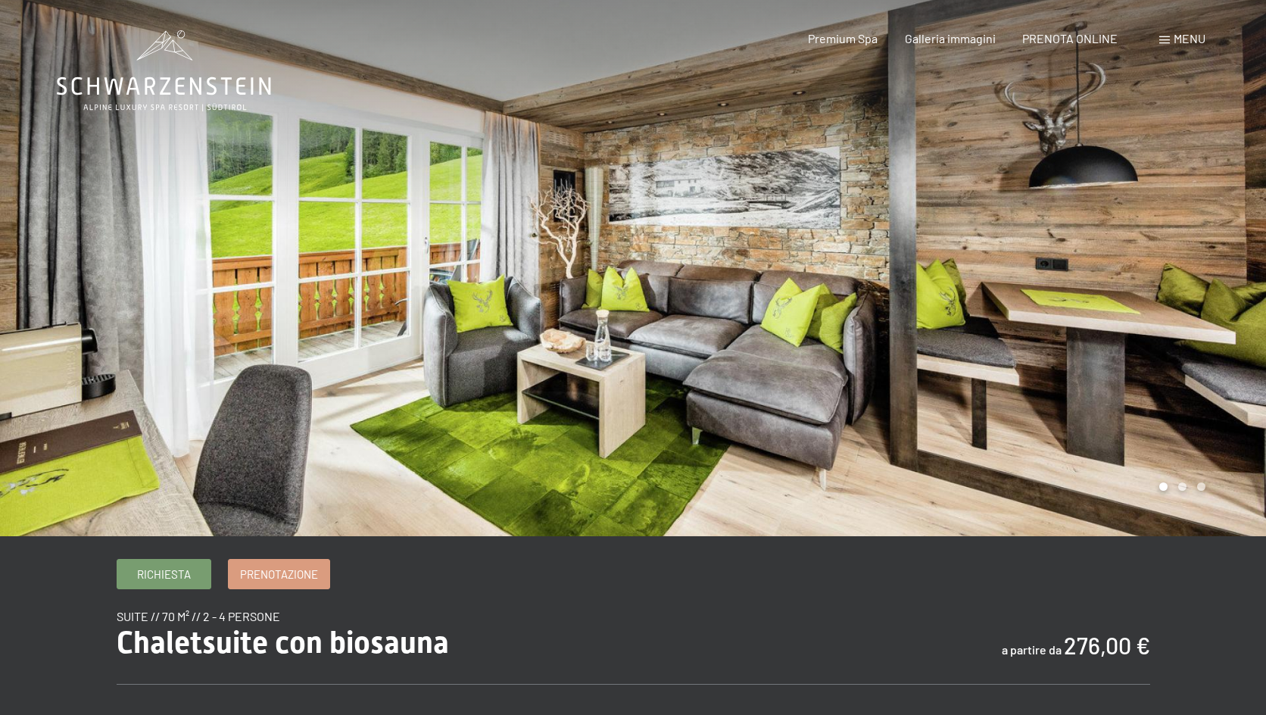
click at [598, 363] on div at bounding box center [316, 268] width 633 height 536
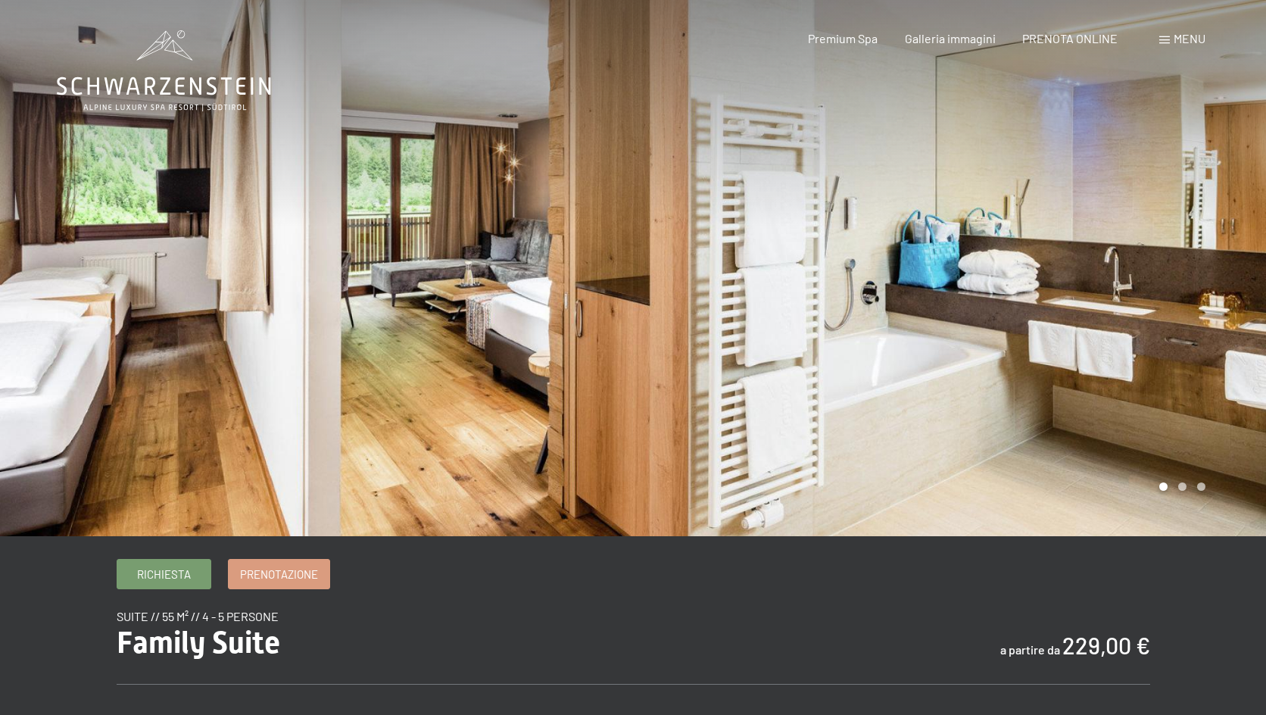
click at [748, 231] on div at bounding box center [949, 268] width 633 height 536
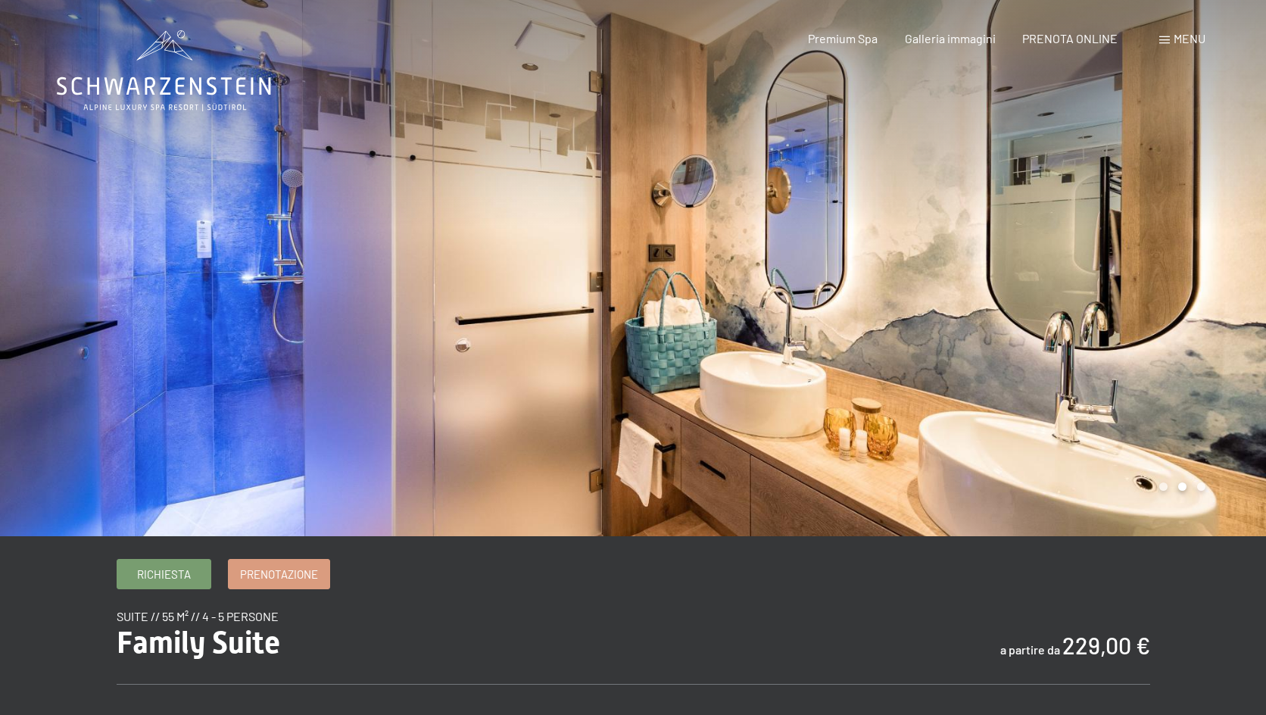
click at [748, 231] on div at bounding box center [949, 268] width 633 height 536
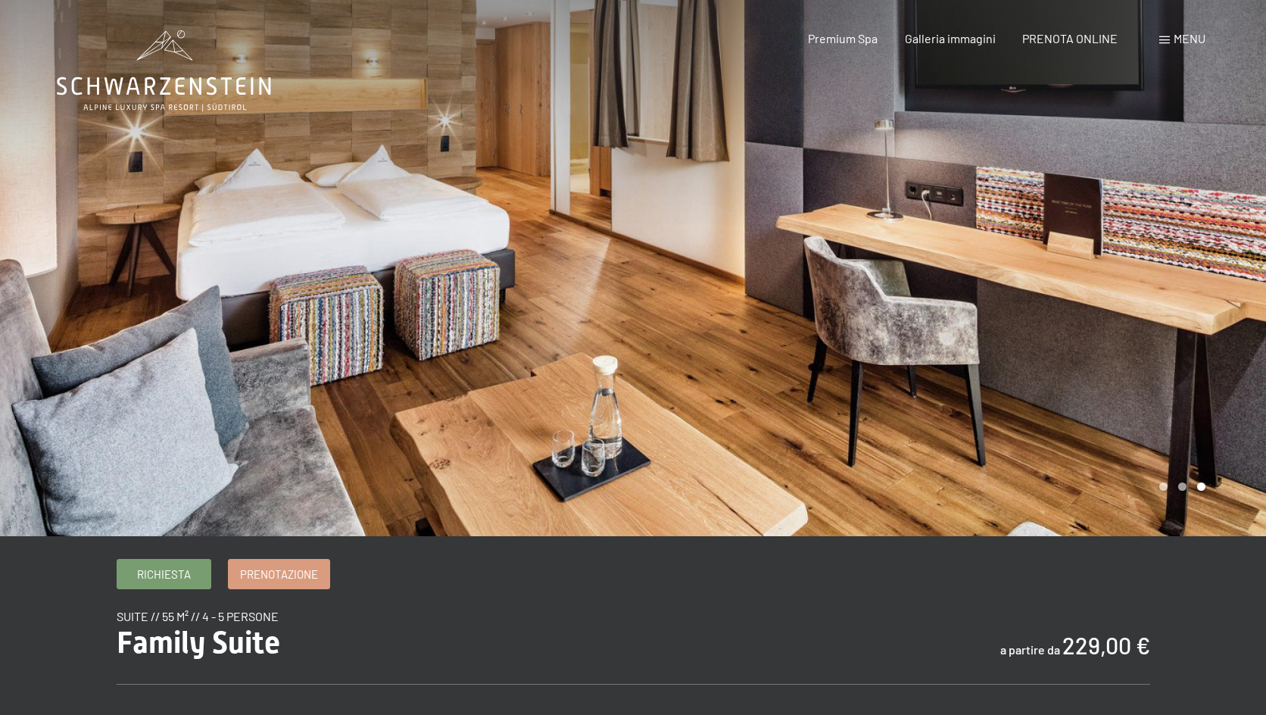
click at [750, 230] on div at bounding box center [949, 268] width 633 height 536
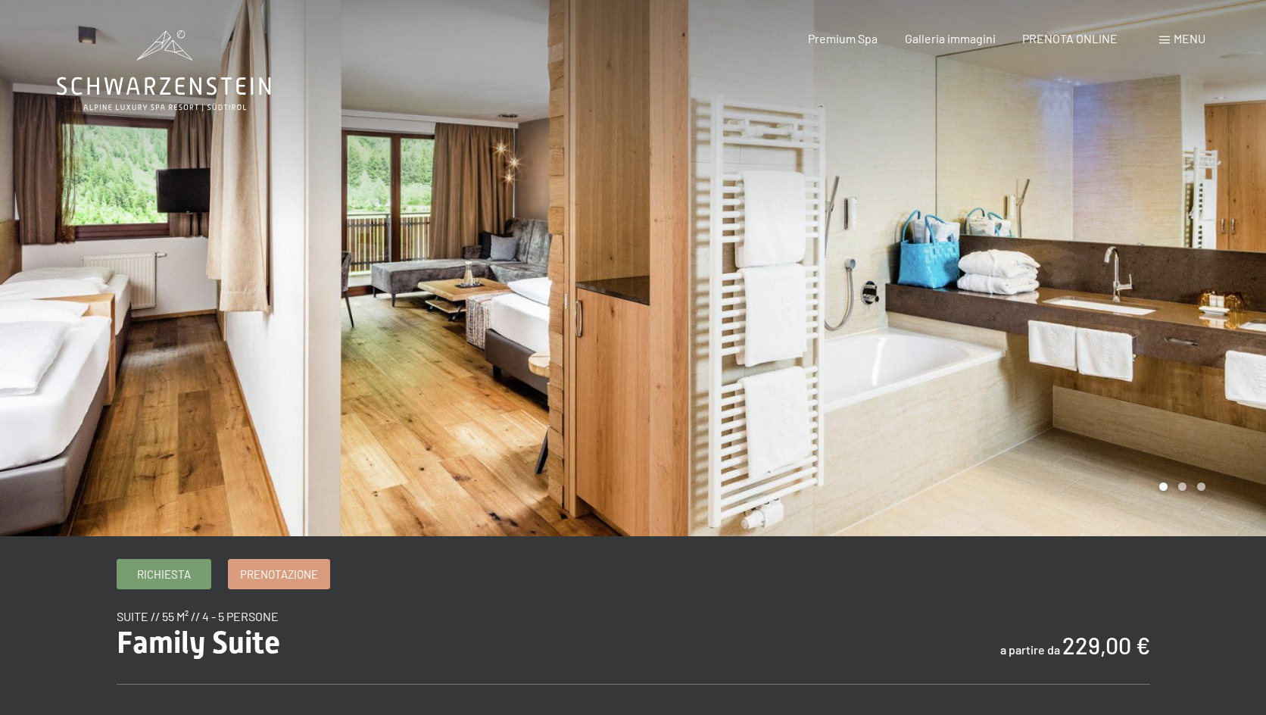
click at [750, 230] on div at bounding box center [949, 268] width 633 height 536
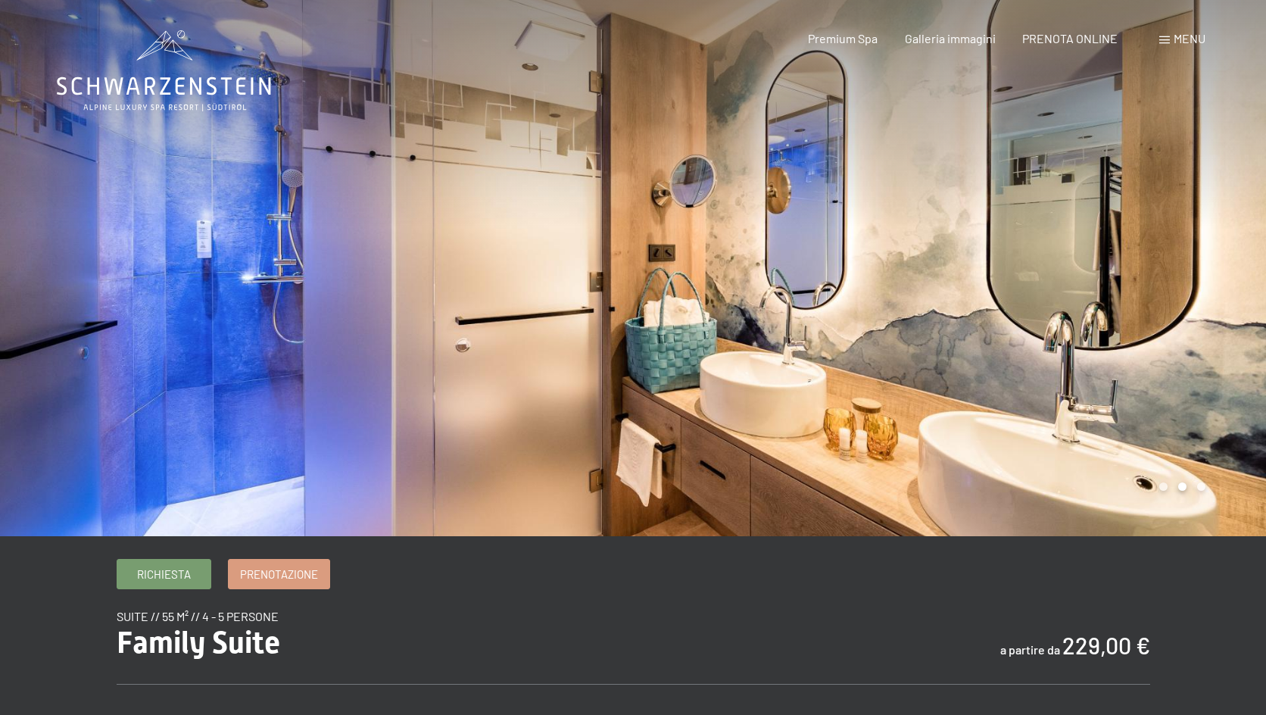
click at [753, 228] on div at bounding box center [949, 268] width 633 height 536
